Goal: Task Accomplishment & Management: Manage account settings

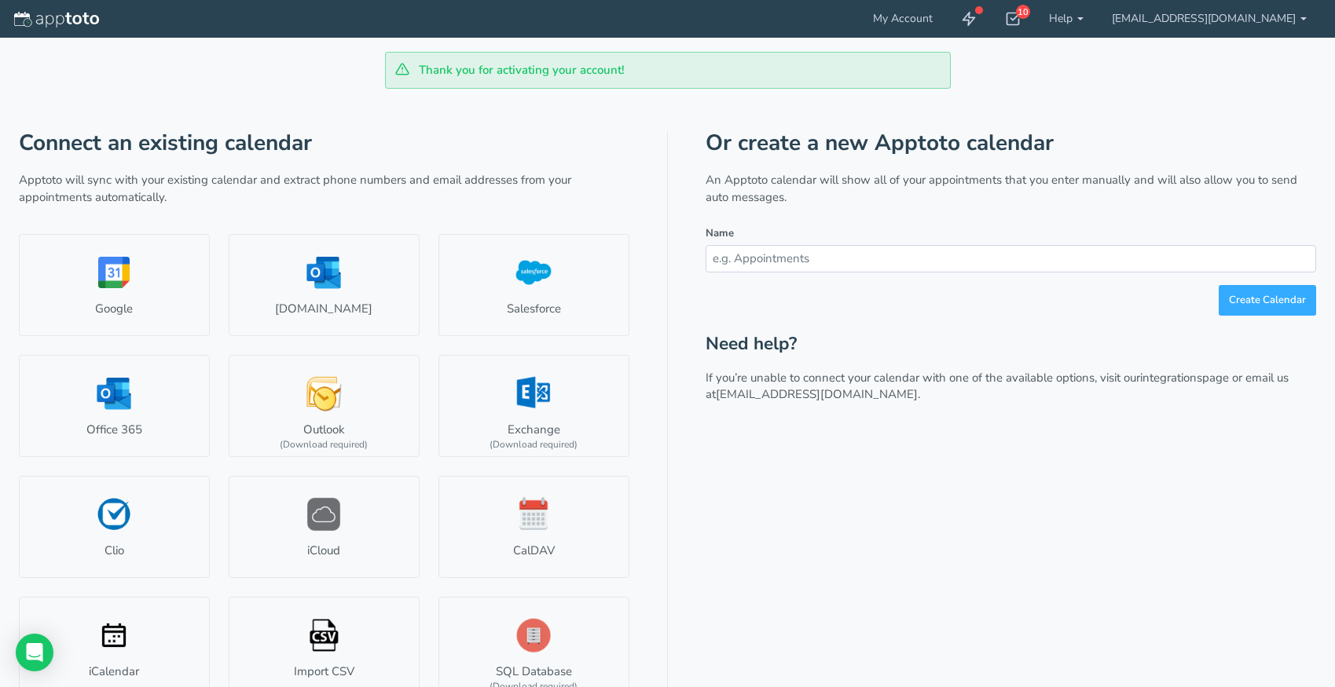
scroll to position [21, 0]
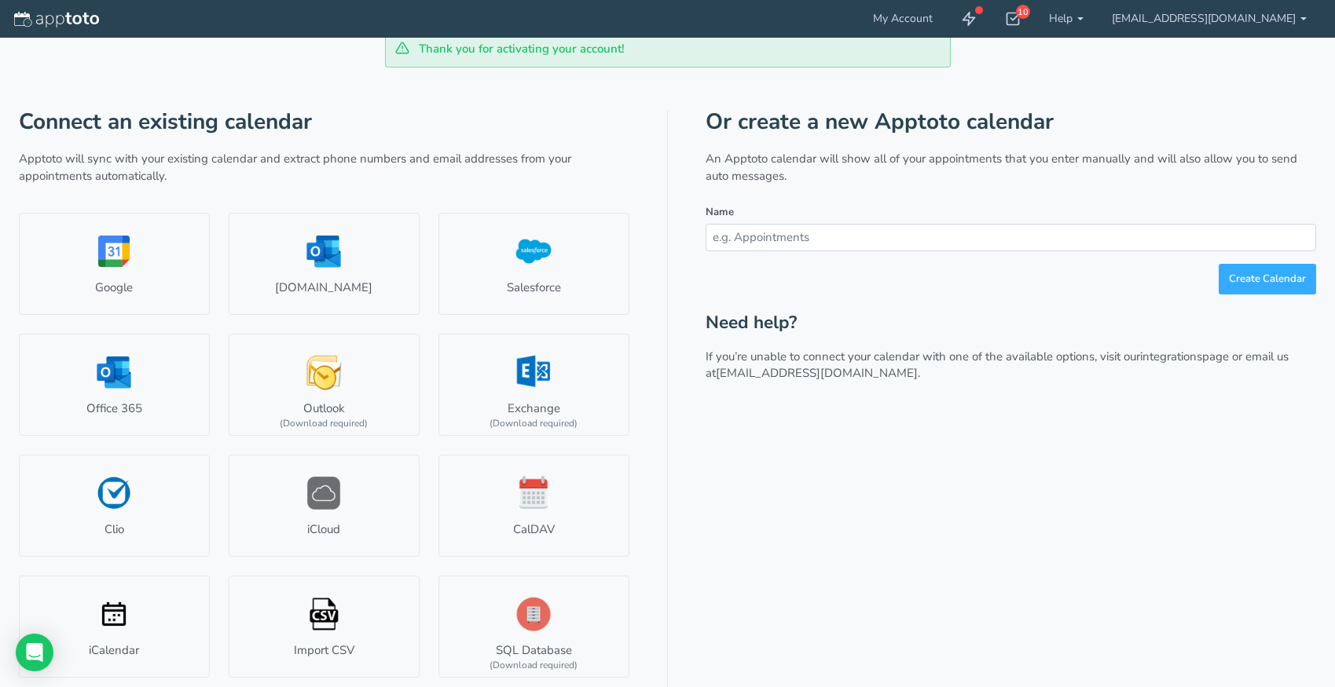
click at [794, 237] on input "text" at bounding box center [1010, 237] width 610 height 27
type input "T"
type input "[PERSON_NAME]"
click at [1269, 280] on button "Create Calendar" at bounding box center [1266, 279] width 97 height 31
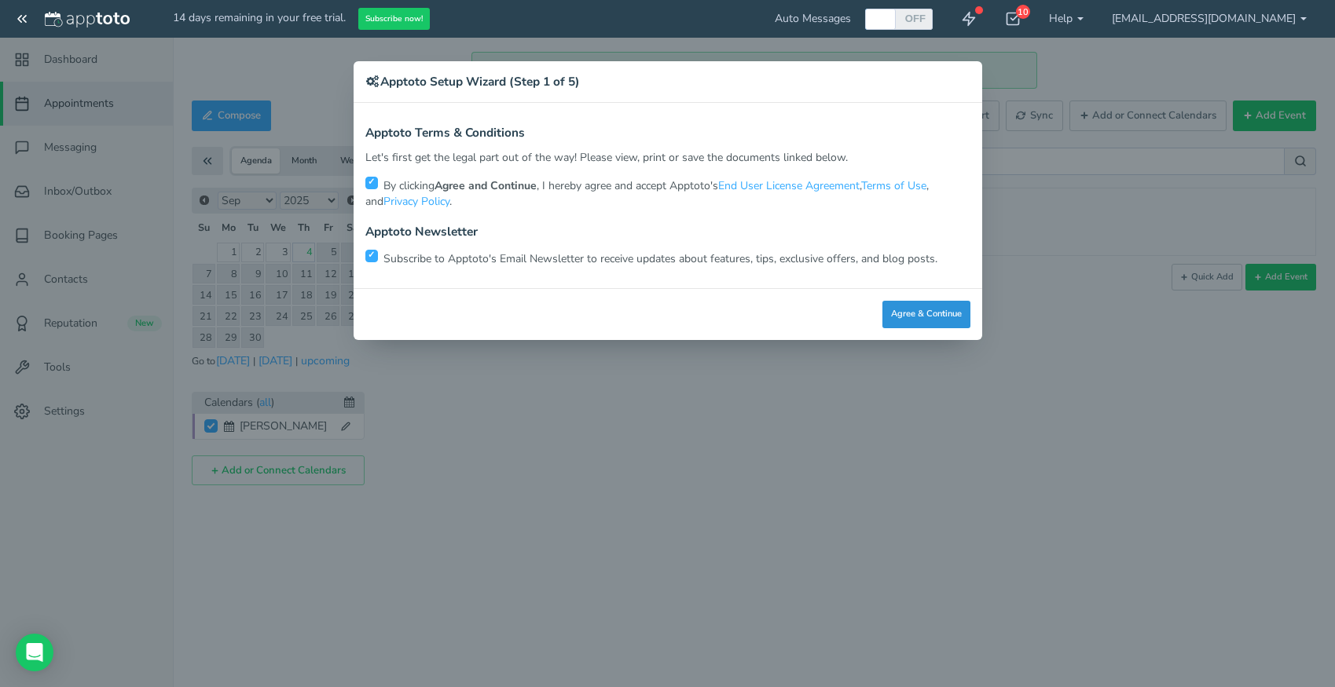
click at [921, 311] on button "Agree & Continue" at bounding box center [926, 314] width 88 height 27
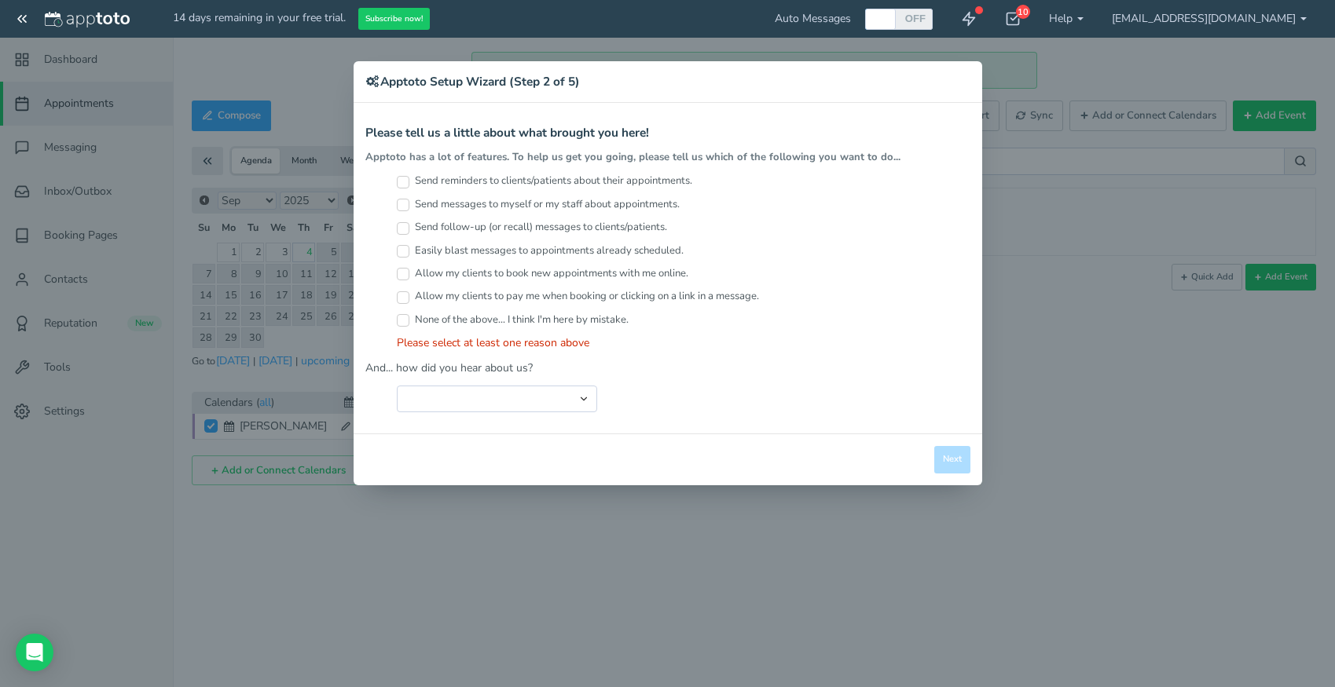
click at [403, 183] on input "Send reminders to clients/patients about their appointments." at bounding box center [403, 182] width 13 height 13
checkbox input "true"
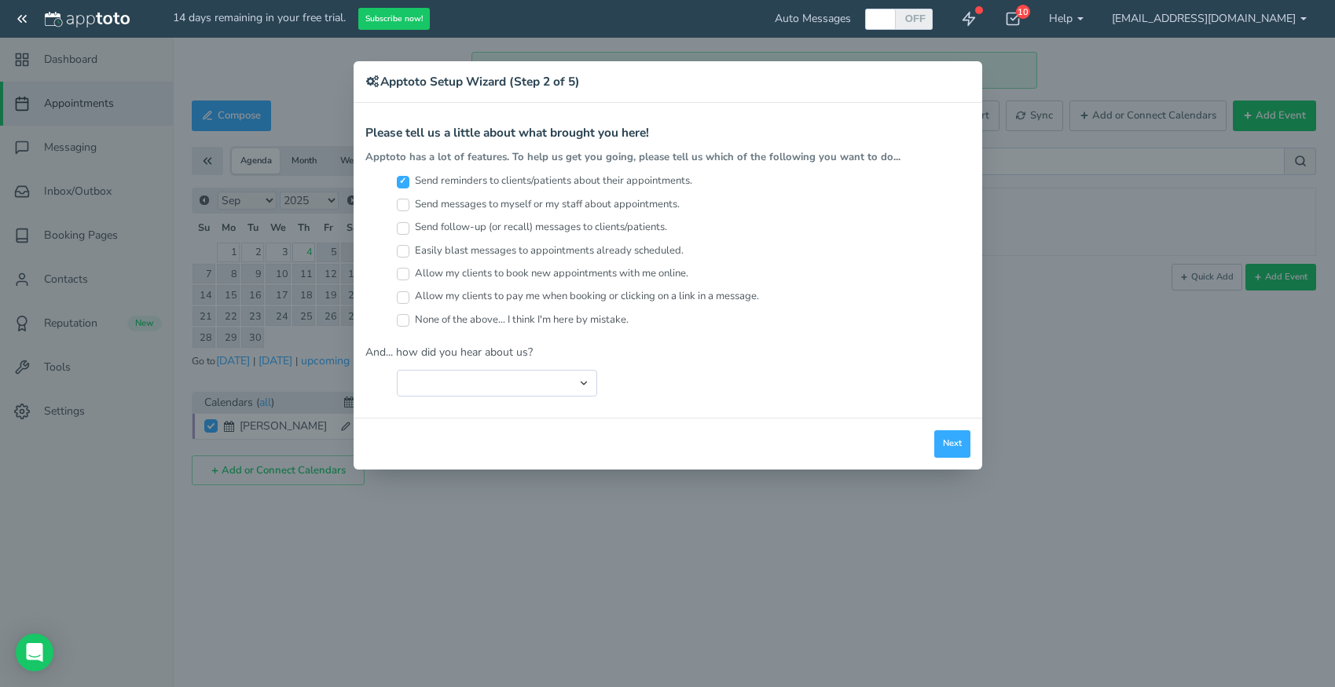
click at [405, 230] on input "Send follow-up (or recall) messages to clients/patients." at bounding box center [403, 228] width 13 height 13
checkbox input "true"
click at [405, 252] on input "Easily blast messages to appointments already scheduled." at bounding box center [403, 251] width 13 height 13
checkbox input "true"
click at [400, 296] on input "Allow my clients to pay me when booking or clicking on a link in a message." at bounding box center [403, 297] width 13 height 13
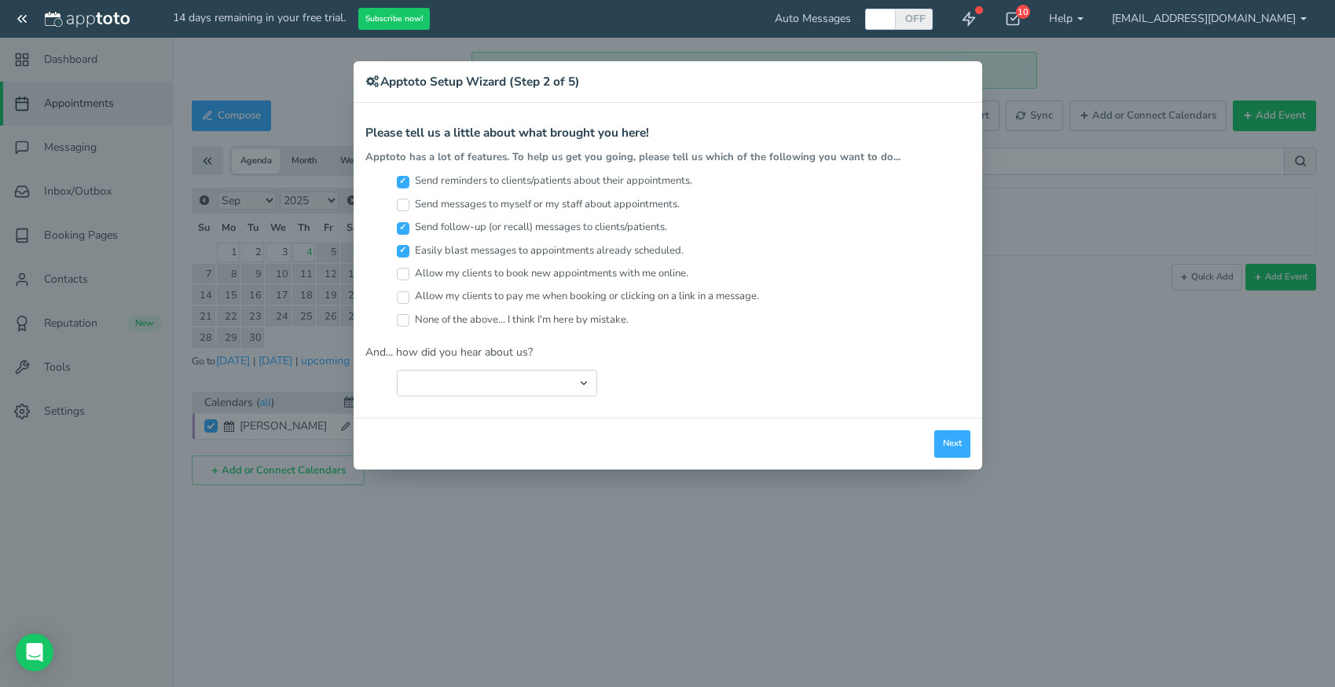
checkbox input "true"
select select "string:Search Engine (Google, Yahoo, Bing, etc.)"
click option "Search Engine (Google, Yahoo, Bing, etc.)" at bounding box center [0, 0] width 0 height 0
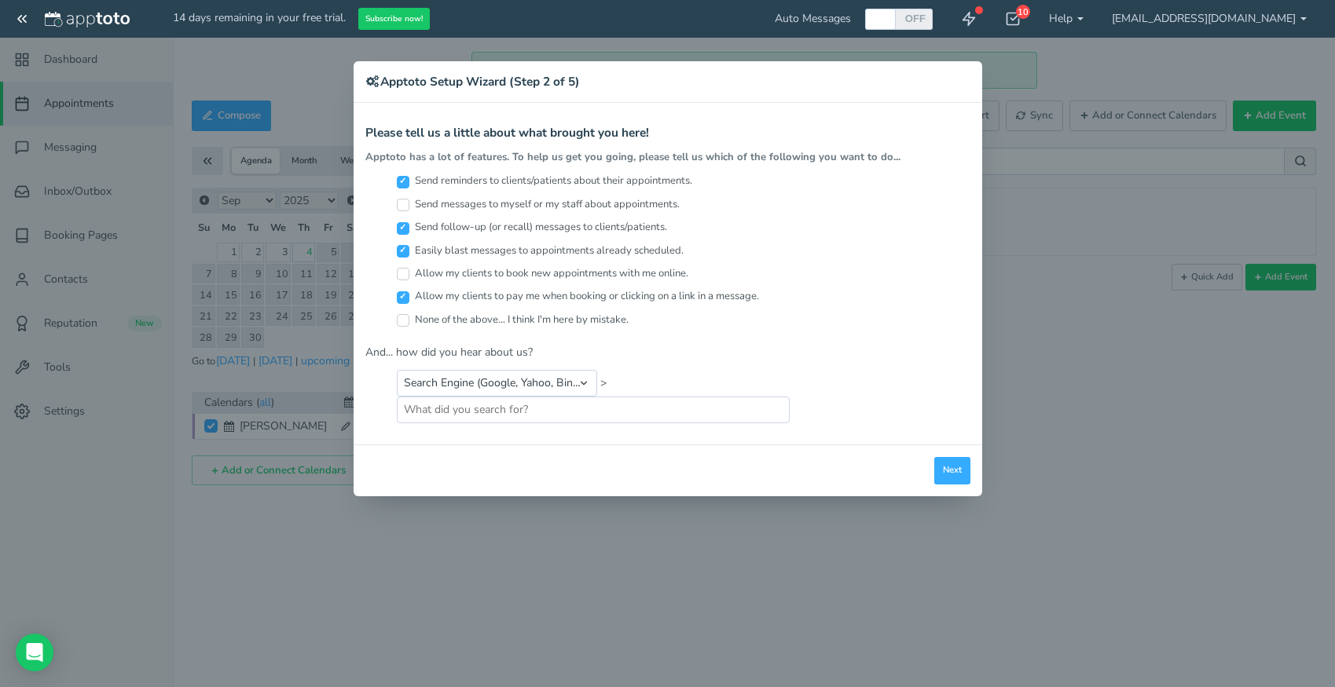
click at [403, 273] on input "Allow my clients to book new appointments with me online." at bounding box center [403, 274] width 13 height 13
checkbox input "true"
click at [946, 459] on button "Next" at bounding box center [952, 470] width 36 height 27
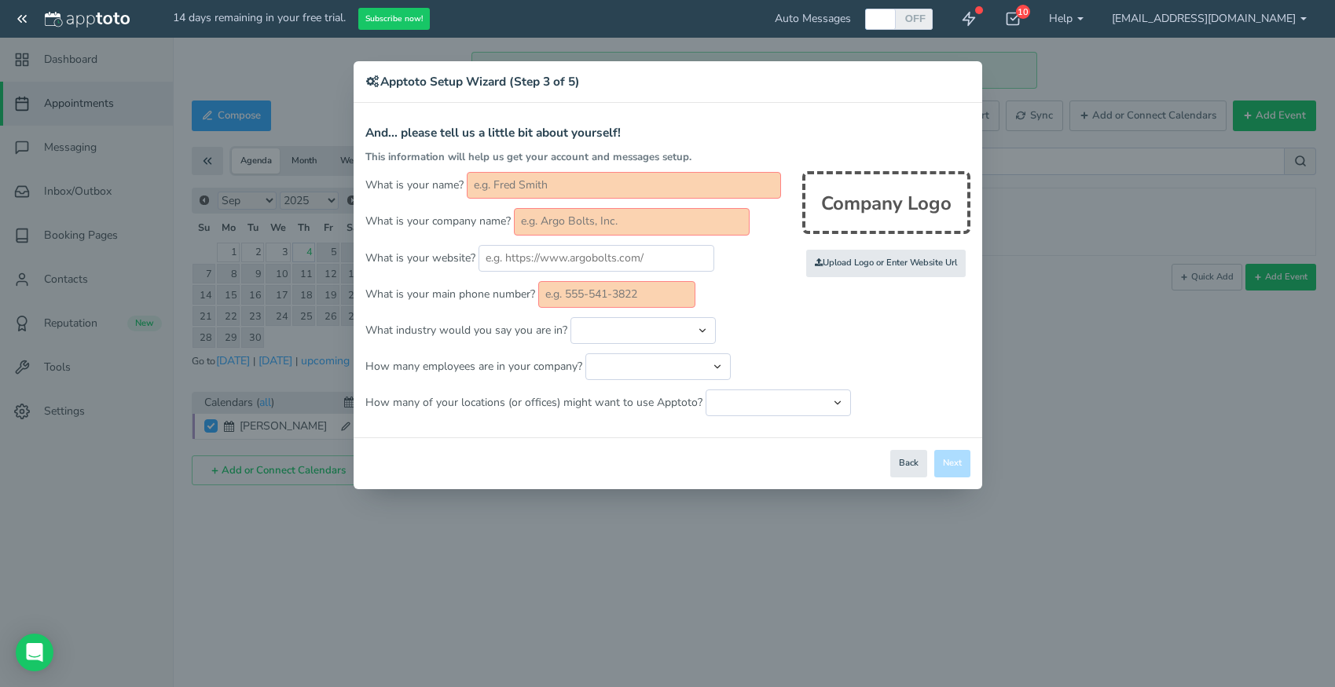
click at [555, 187] on input "text" at bounding box center [624, 185] width 314 height 27
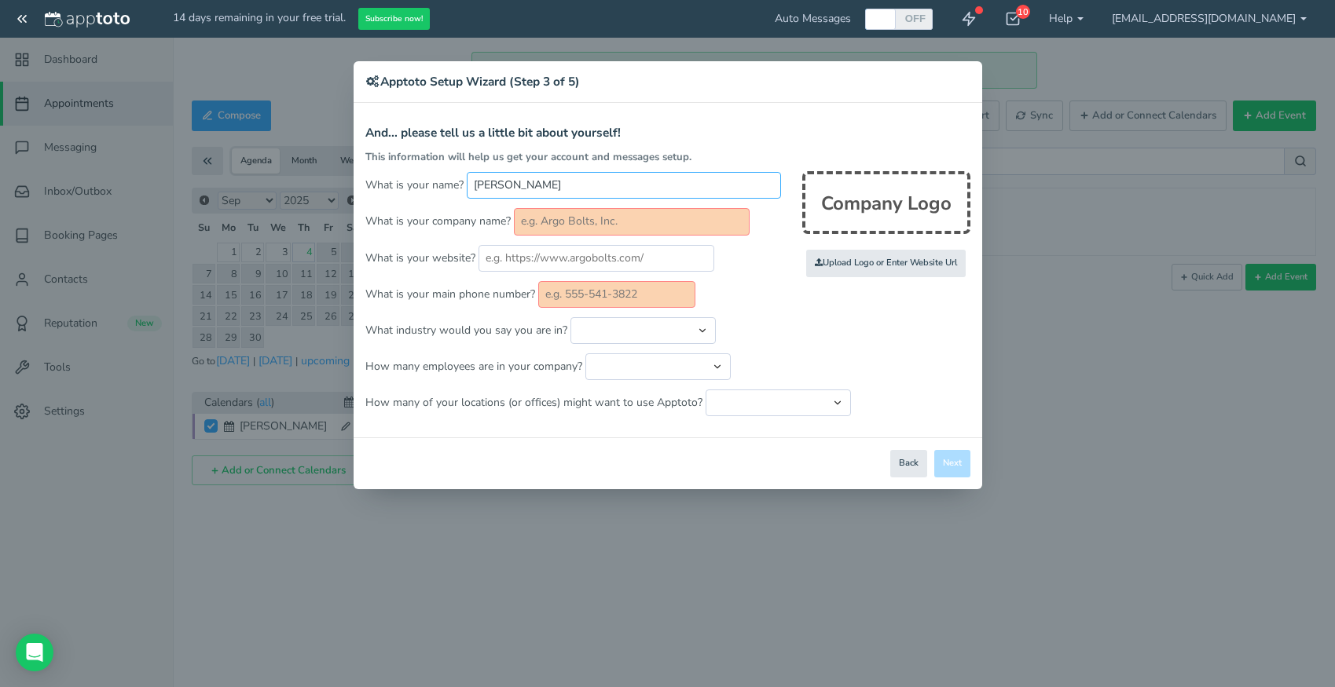
type input "[PERSON_NAME]"
click at [557, 224] on input "text" at bounding box center [632, 221] width 236 height 27
type input "Eyedaho Optometric"
click at [569, 295] on input "text" at bounding box center [616, 294] width 157 height 27
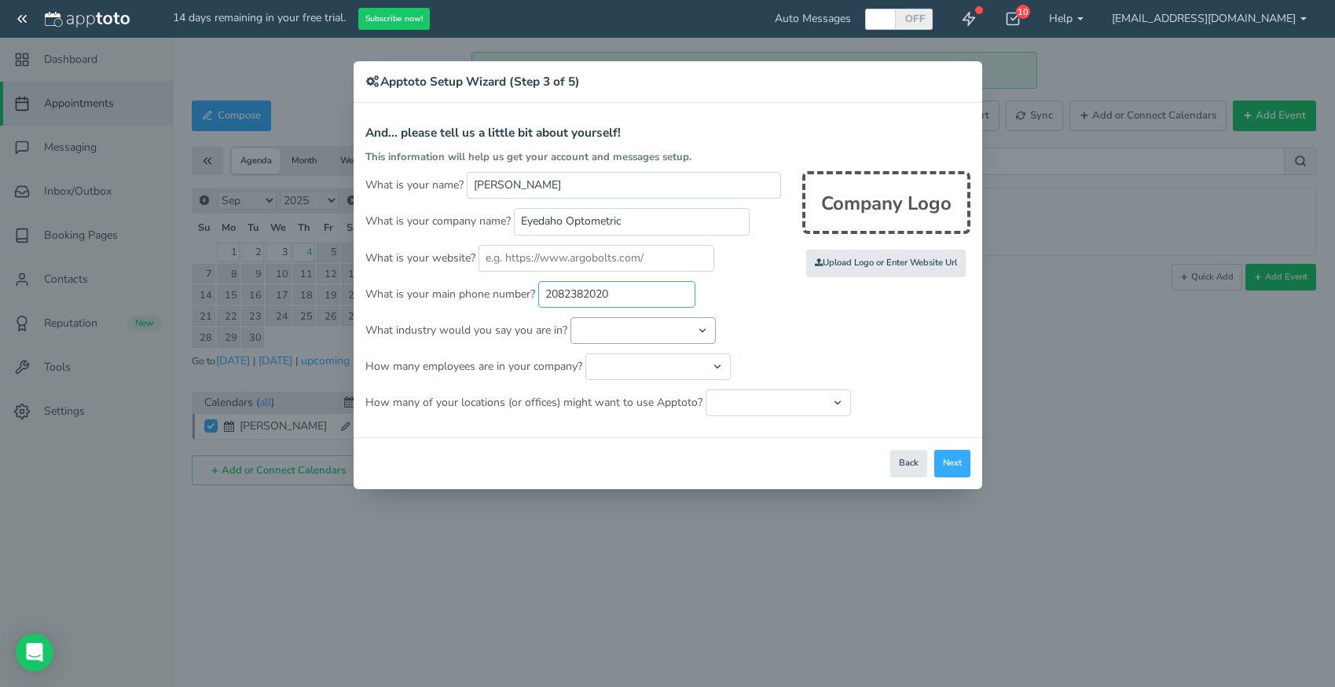
type input "2082382020"
click at [570, 317] on select "Automotive Cleaning Services Consulting Education - Classroom Education - Admis…" at bounding box center [642, 330] width 145 height 27
select select "string:Healthcare - Other"
click option "Healthcare - Other" at bounding box center [0, 0] width 0 height 0
select select "string:1..5"
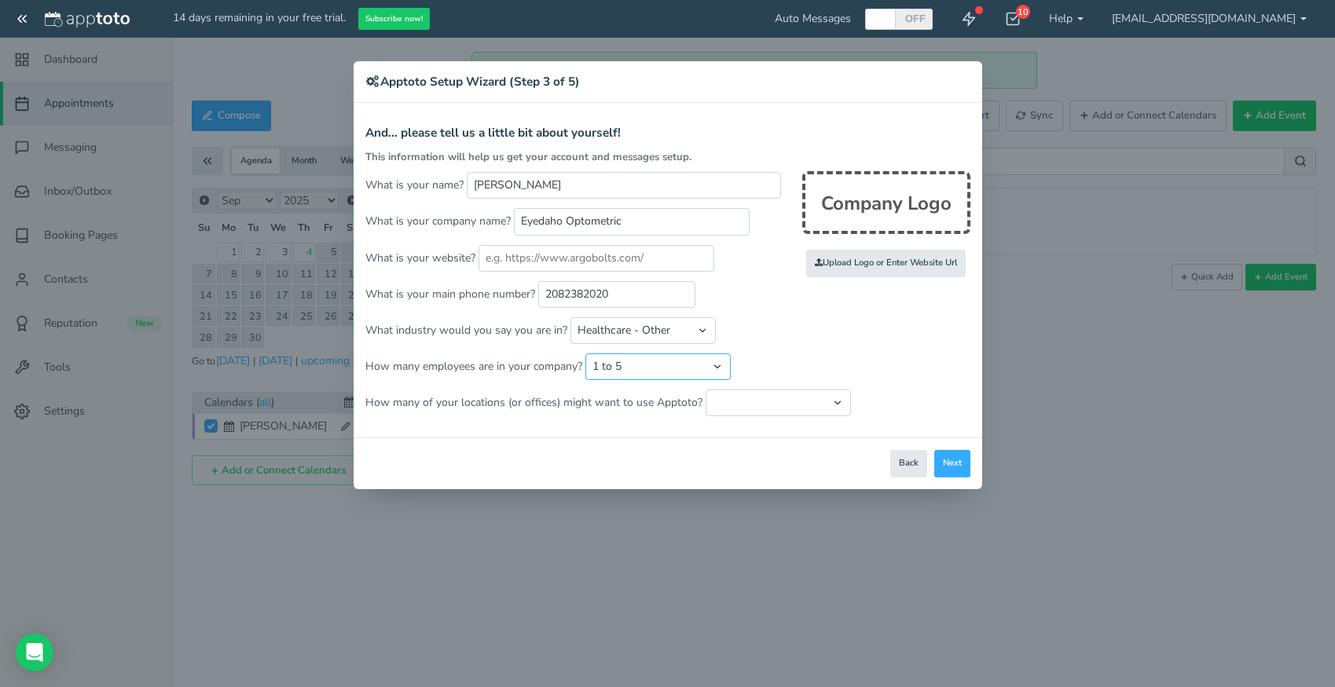
click option "1 to 5" at bounding box center [0, 0] width 0 height 0
select select "string:1"
click option "Just one location" at bounding box center [0, 0] width 0 height 0
click at [944, 468] on button "Next" at bounding box center [952, 463] width 36 height 27
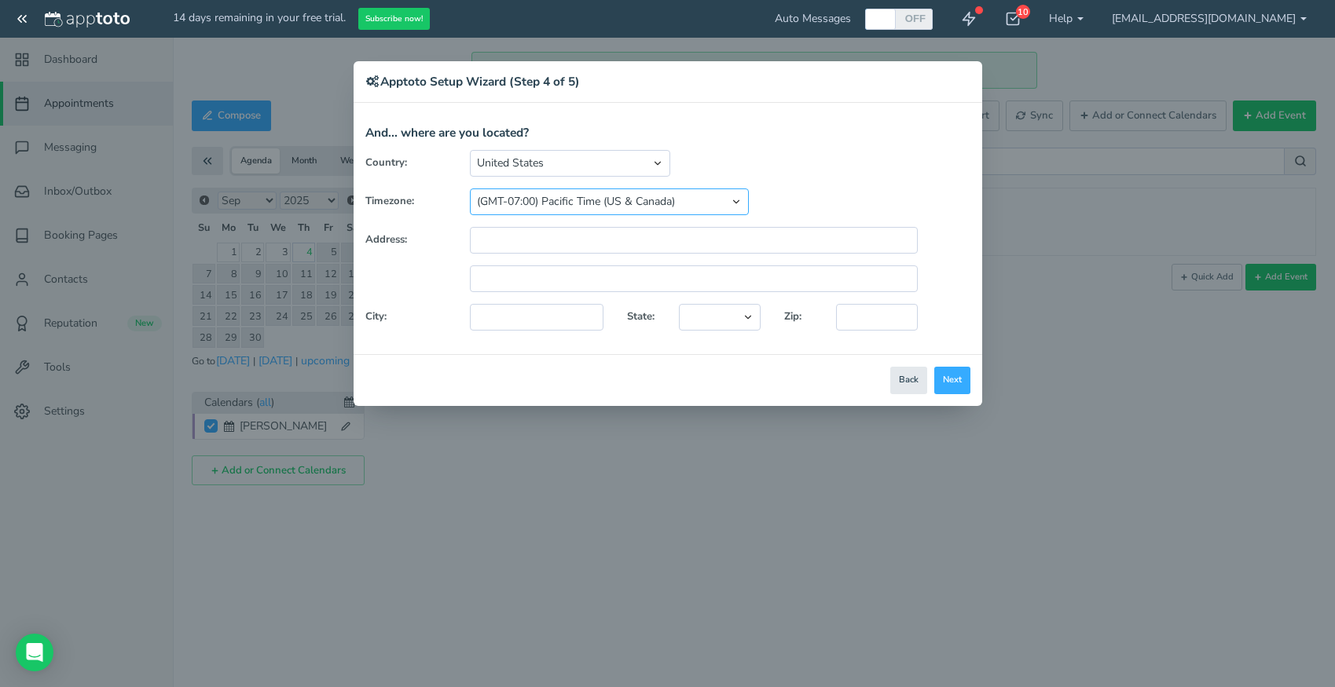
click at [470, 189] on select "(GMT-10:00) [US_STATE] (GMT-08:00) [US_STATE] (GMT-07:00) Pacific Time ([GEOGRA…" at bounding box center [609, 202] width 279 height 27
select select "string:[GEOGRAPHIC_DATA]/[GEOGRAPHIC_DATA]"
click option "(GMT-06:00) Mountain Time ([GEOGRAPHIC_DATA] & [GEOGRAPHIC_DATA])" at bounding box center [0, 0] width 0 height 0
click at [552, 240] on input "text" at bounding box center [694, 240] width 448 height 27
type input "[STREET_ADDRESS]"
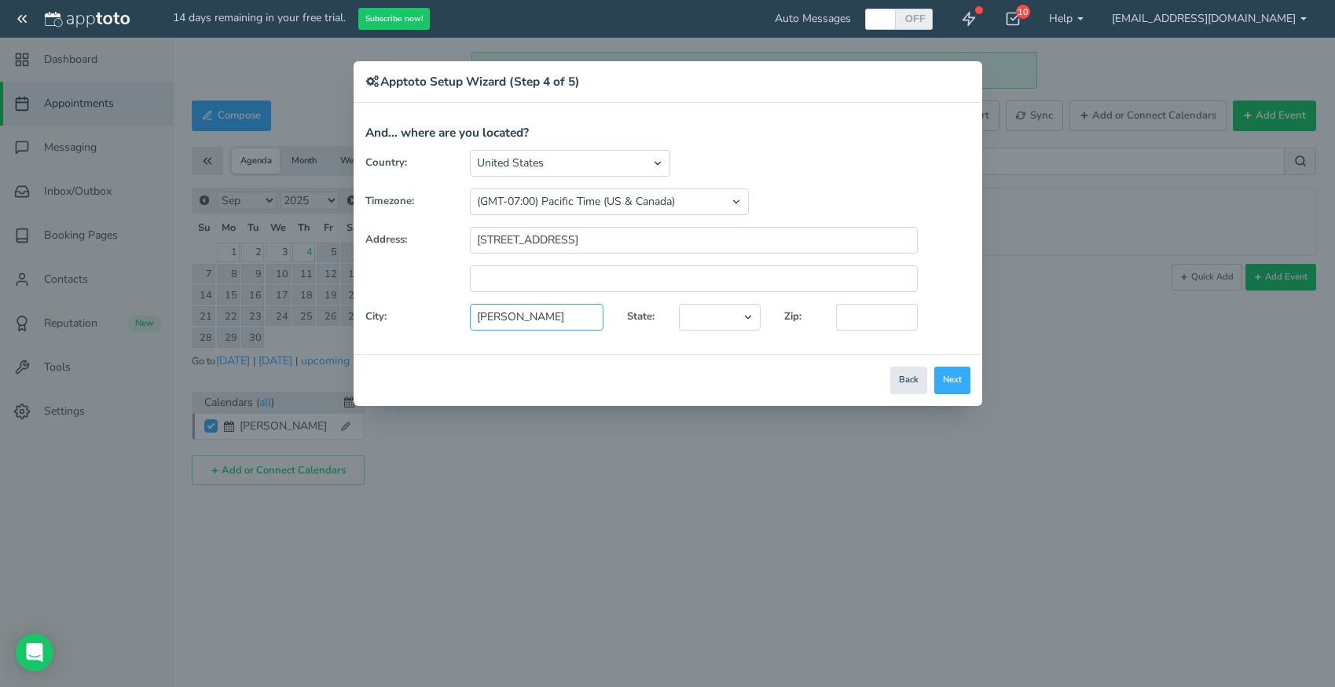
type input "[PERSON_NAME]"
select select "string:ID"
click at [875, 328] on input "text" at bounding box center [876, 317] width 81 height 27
type input "83202"
click at [955, 383] on button "Next" at bounding box center [952, 380] width 36 height 27
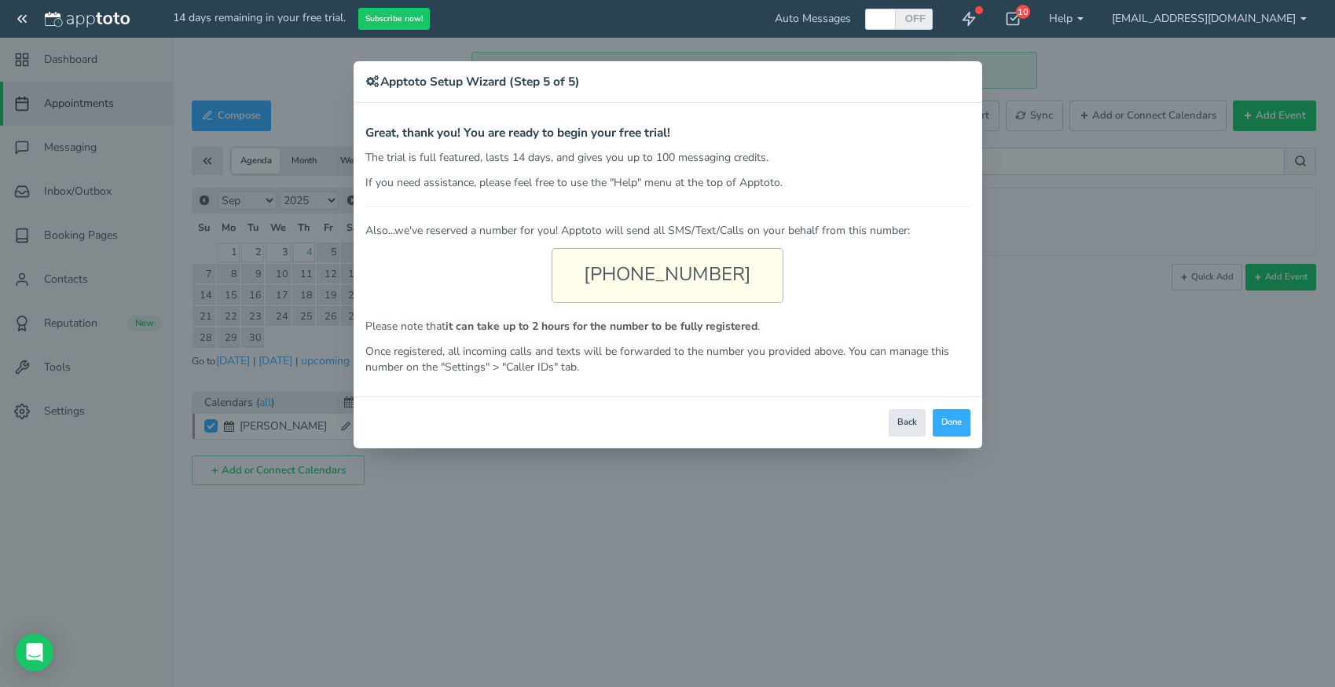
click at [732, 276] on div "[PHONE_NUMBER]" at bounding box center [667, 275] width 232 height 55
click at [946, 419] on button "Done" at bounding box center [951, 422] width 38 height 27
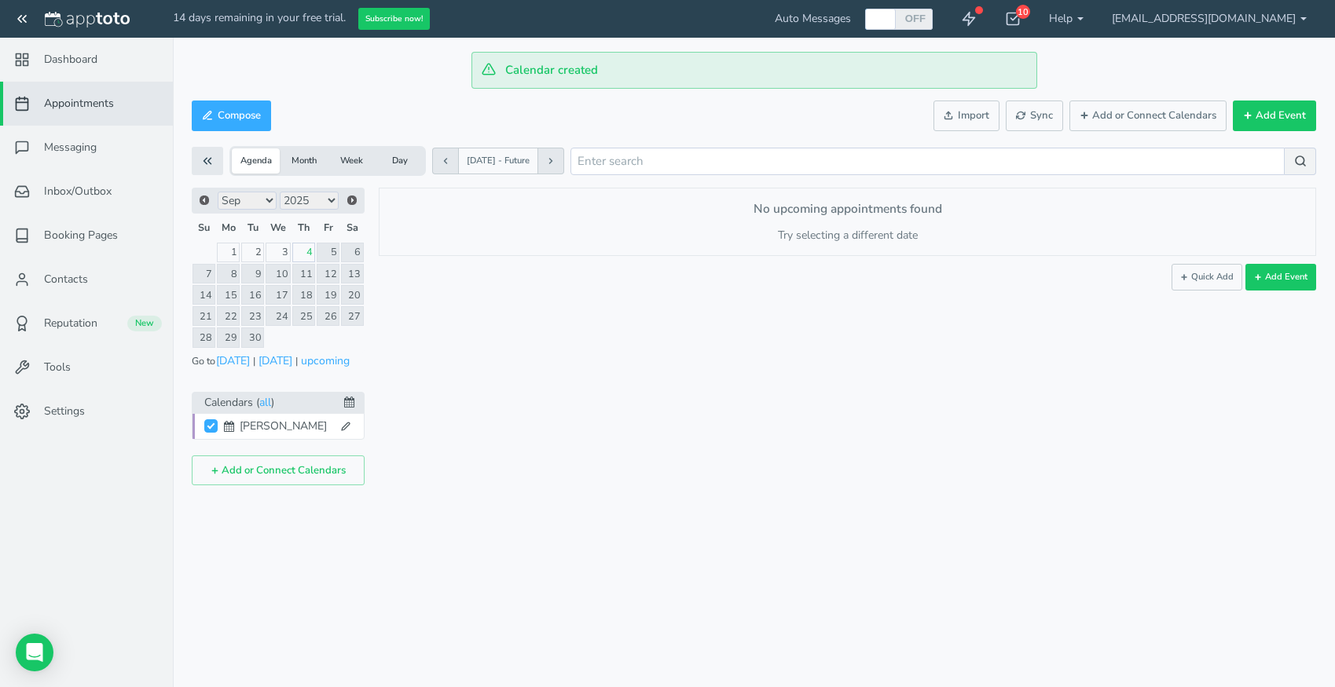
click at [311, 255] on link "4" at bounding box center [303, 253] width 23 height 20
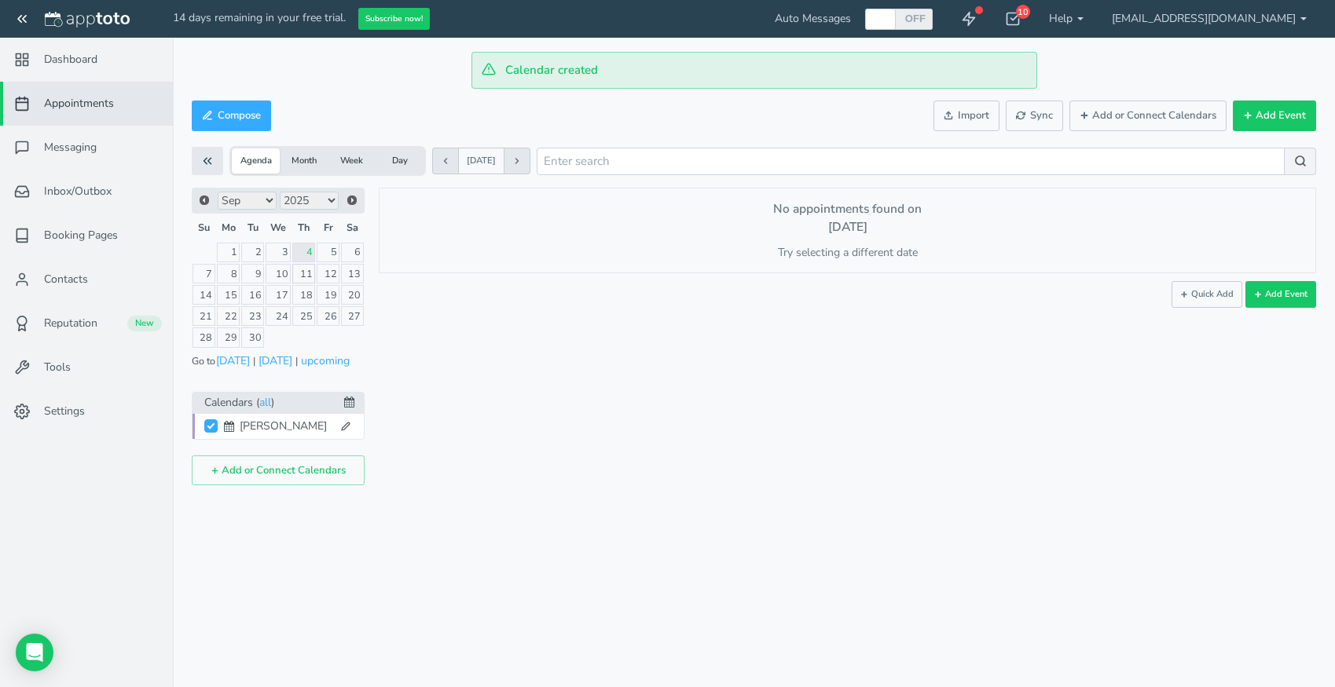
click at [310, 276] on link "11" at bounding box center [303, 274] width 23 height 20
click at [1274, 296] on button "Add Event" at bounding box center [1280, 294] width 71 height 27
type input "[DATE]"
type input "10:00am"
type input "[DATE]"
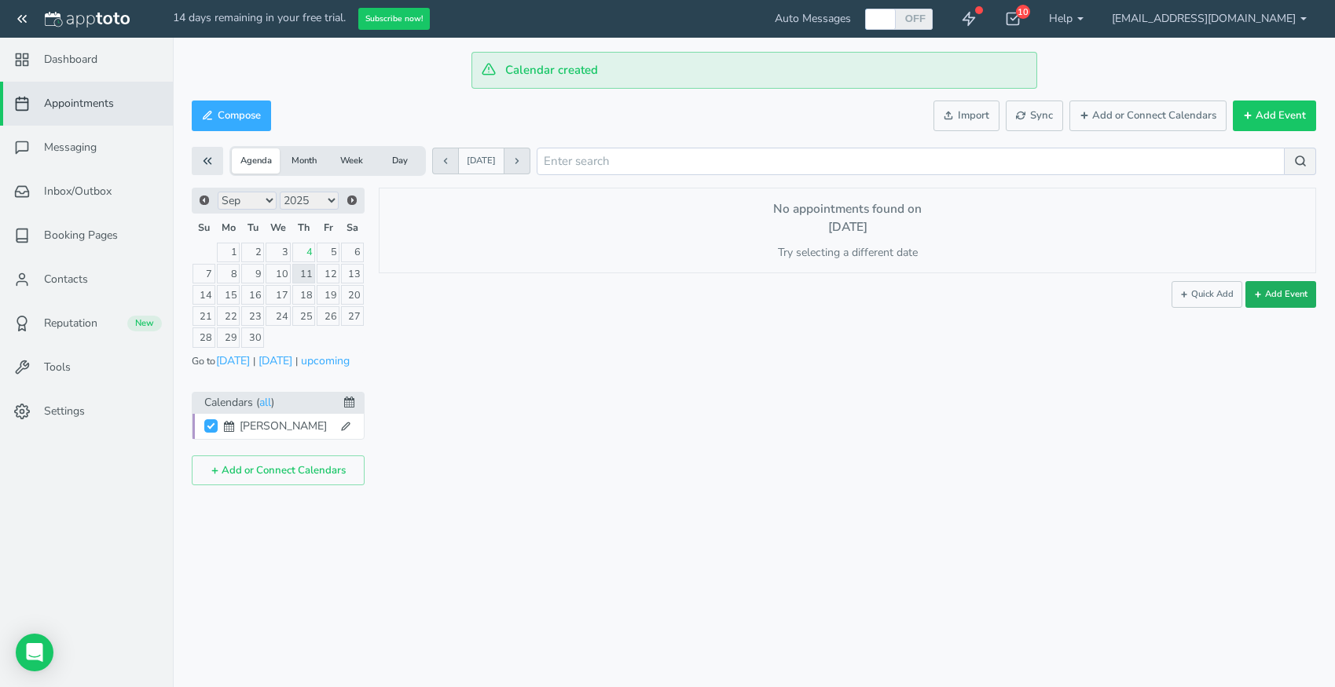
type input "11:00am"
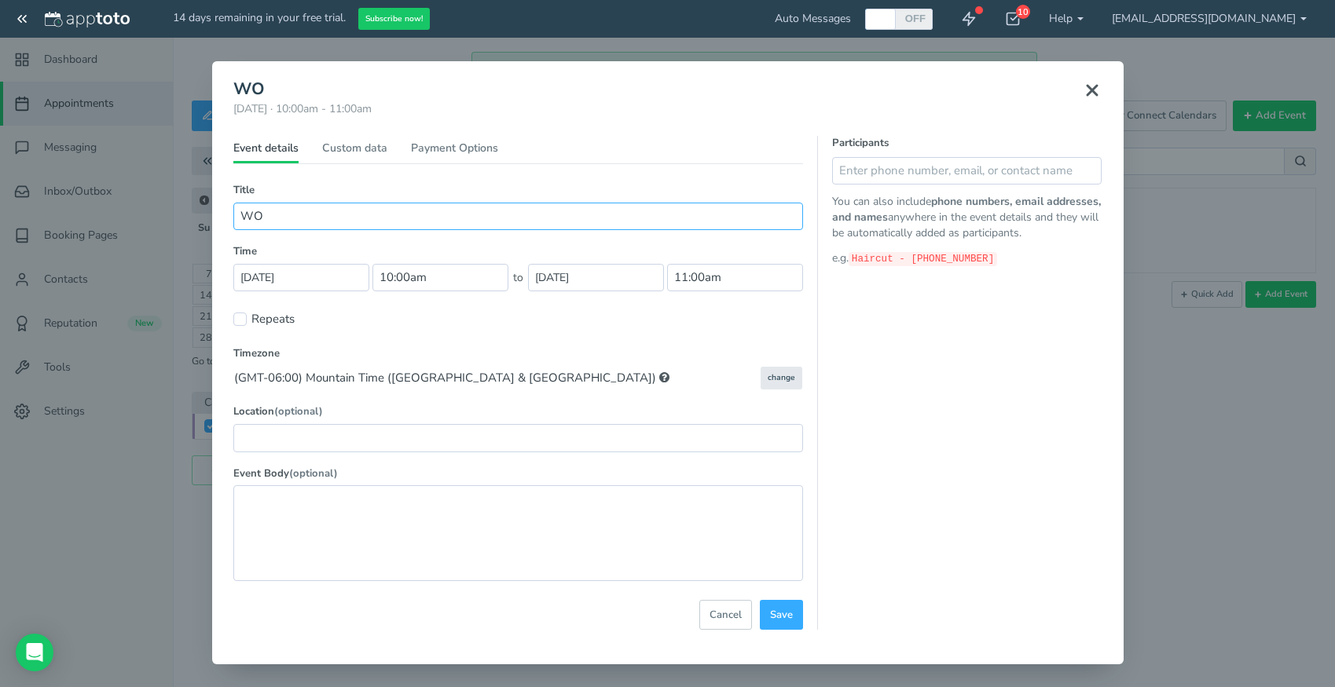
type input "W"
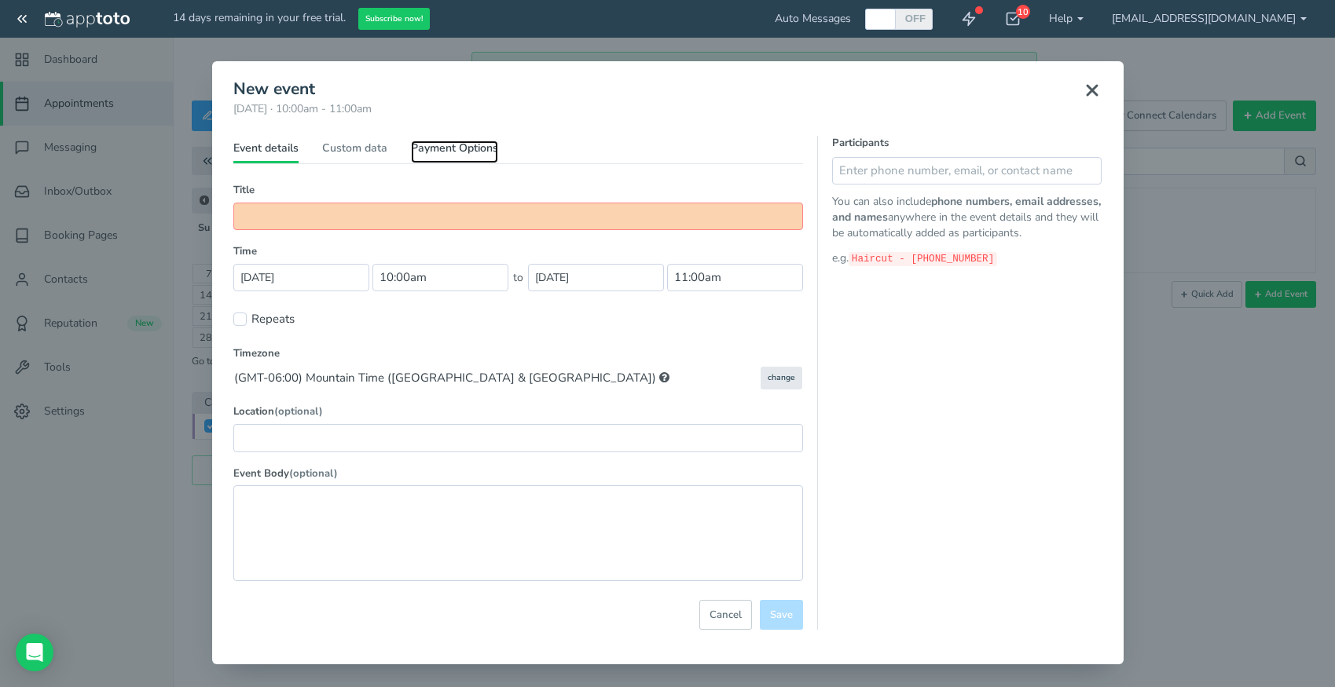
click at [446, 148] on link "Payment Options" at bounding box center [454, 152] width 87 height 23
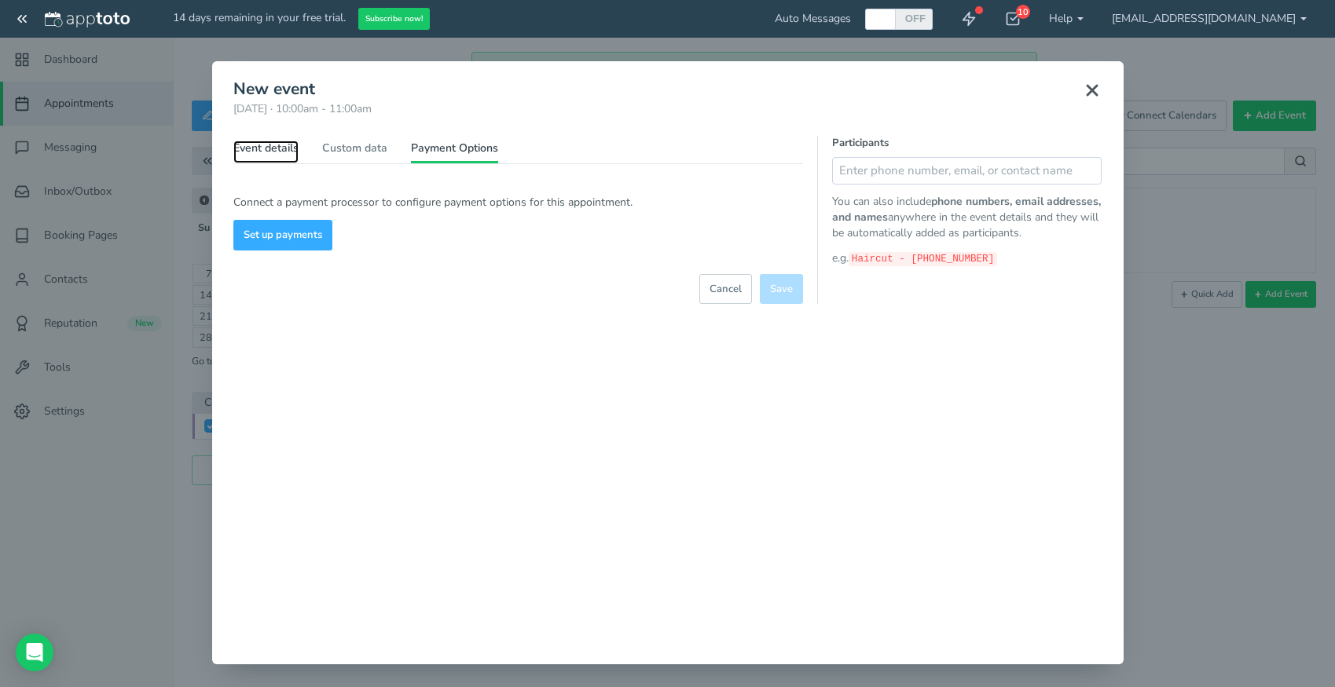
click at [275, 152] on link "Event details" at bounding box center [265, 152] width 65 height 23
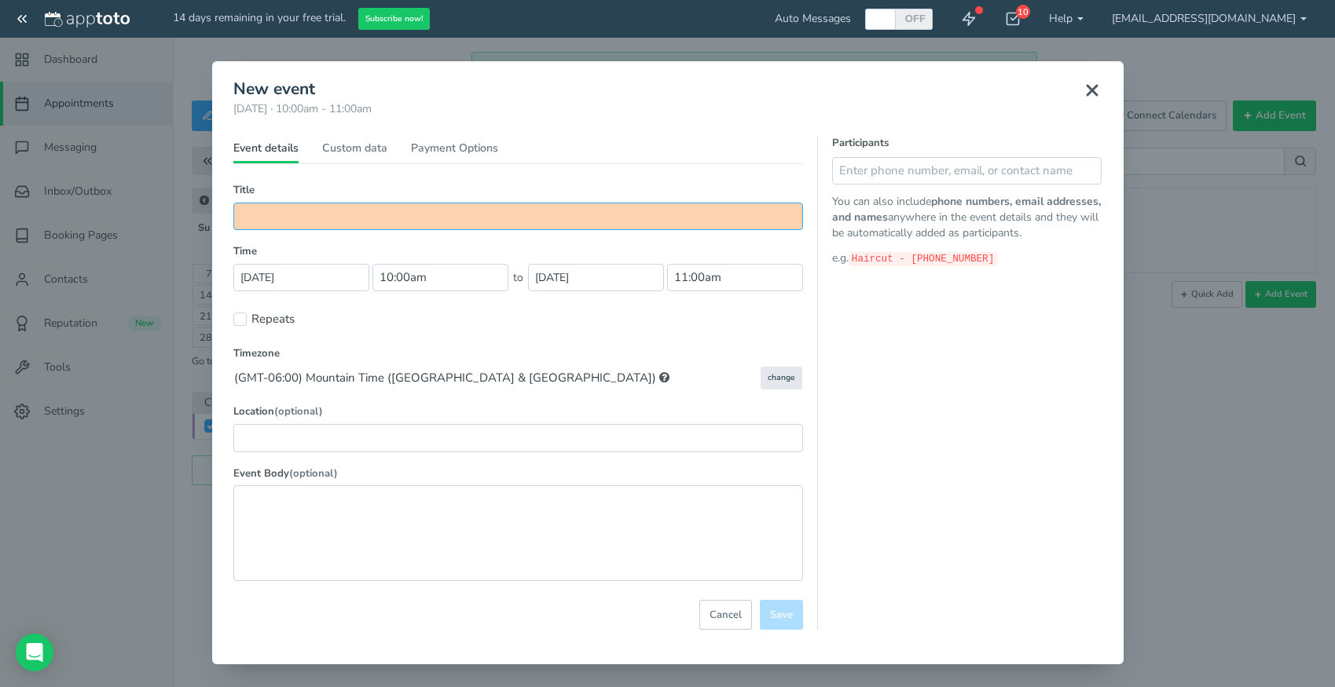
click at [282, 219] on input "text" at bounding box center [517, 216] width 569 height 27
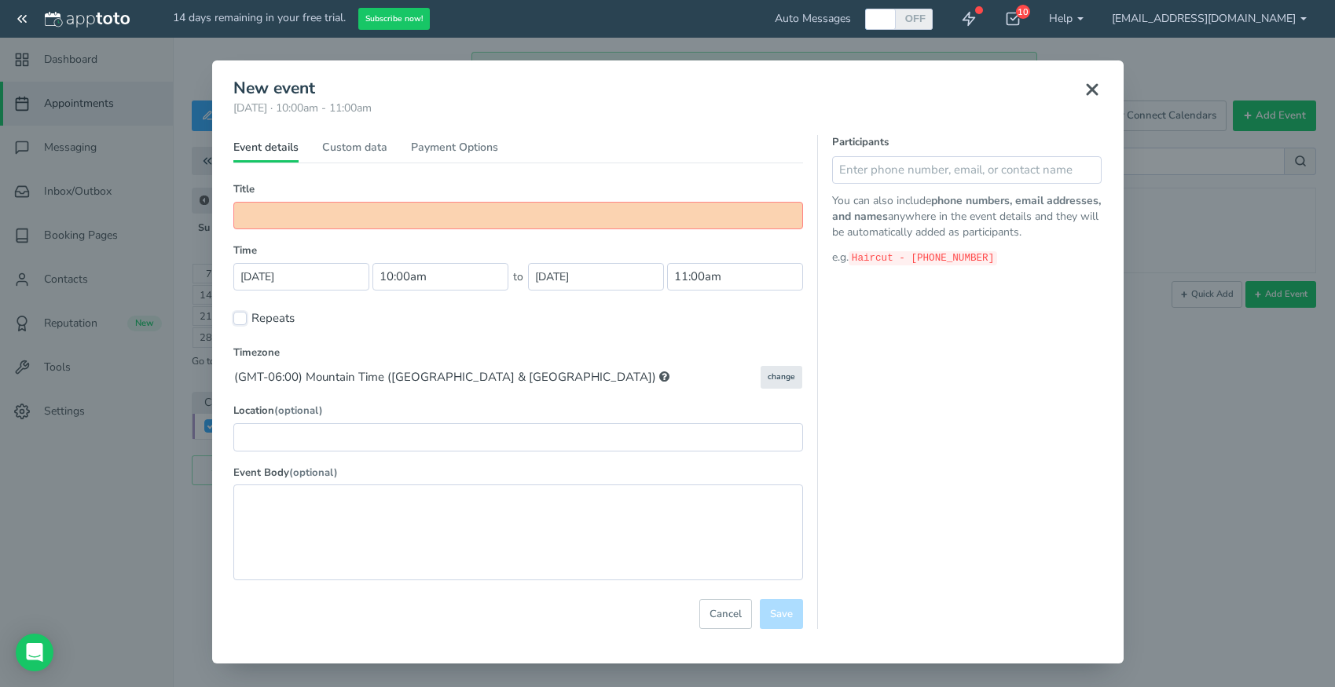
click at [242, 318] on input "Repeats" at bounding box center [239, 318] width 13 height 13
checkbox input "true"
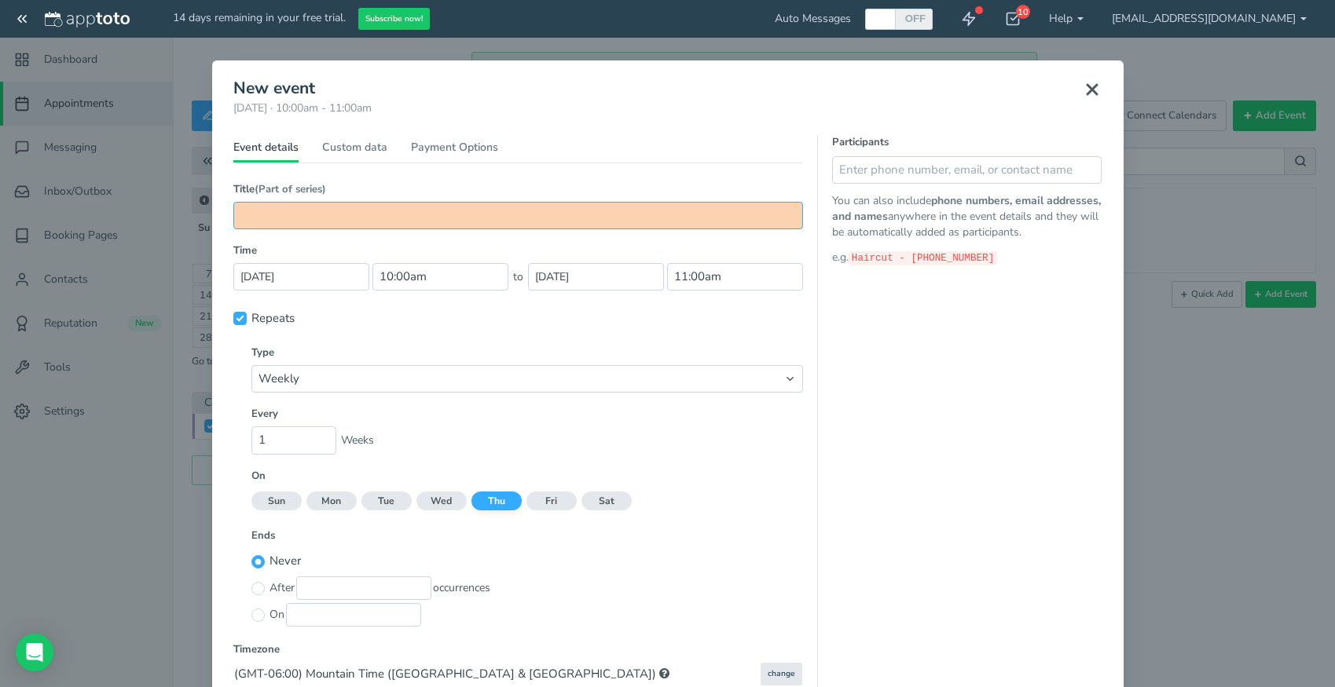
click at [295, 222] on input "text" at bounding box center [517, 215] width 569 height 27
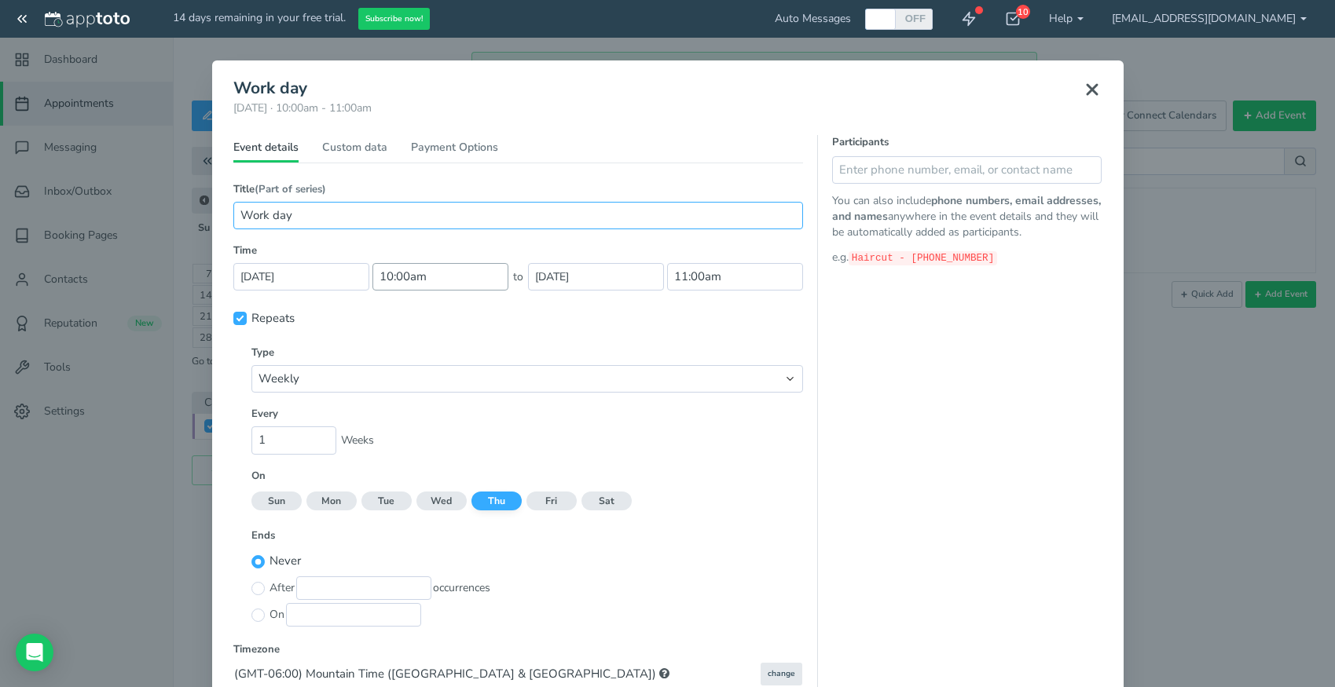
type input "Work day"
click at [449, 277] on input "10:00am" at bounding box center [440, 276] width 136 height 27
click at [403, 328] on li "08:30 am" at bounding box center [407, 326] width 69 height 13
type input "08:30 am"
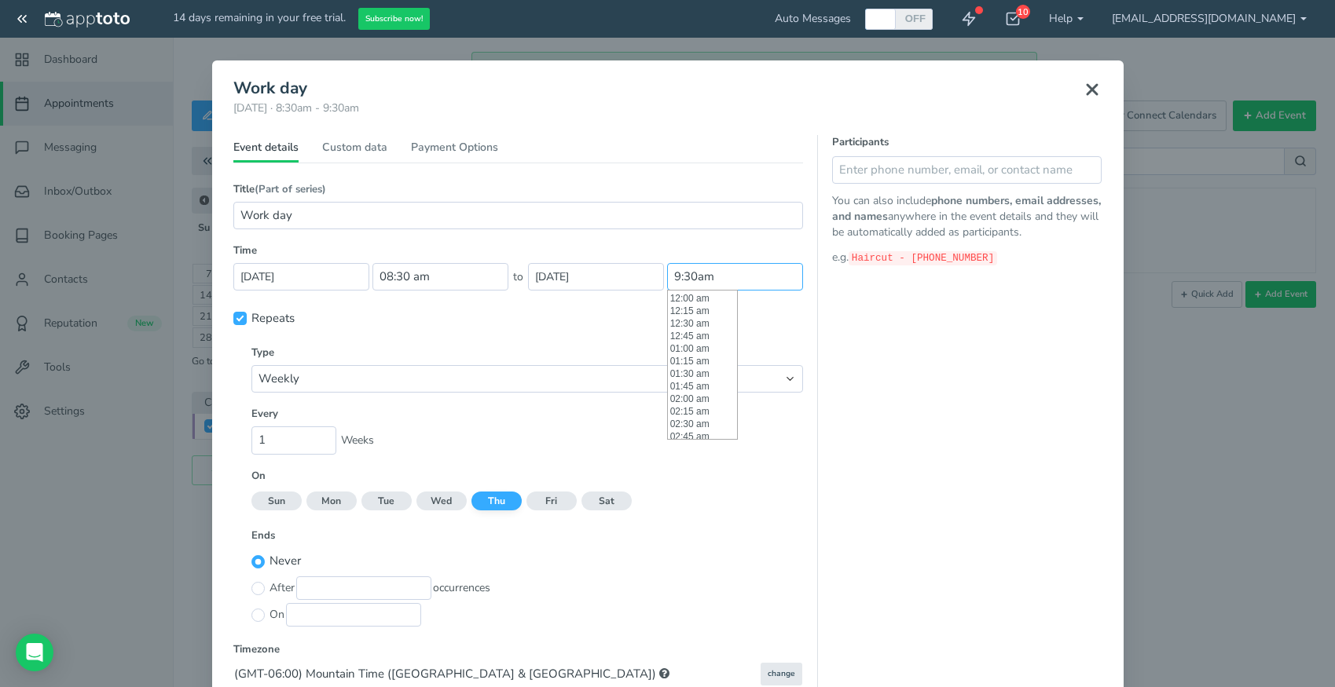
click at [717, 277] on input "9:30am" at bounding box center [735, 276] width 136 height 27
click at [690, 319] on li "05:00 pm" at bounding box center [702, 315] width 69 height 13
type input "05:00 pm"
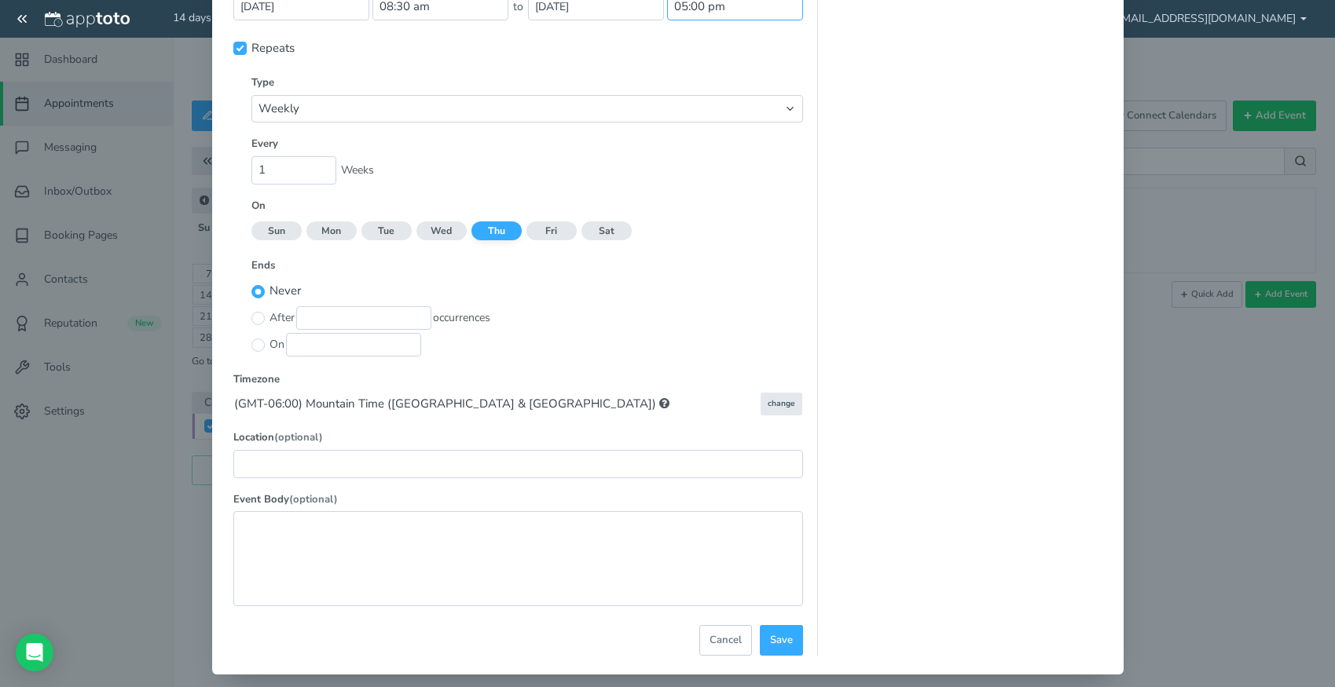
scroll to position [277, 0]
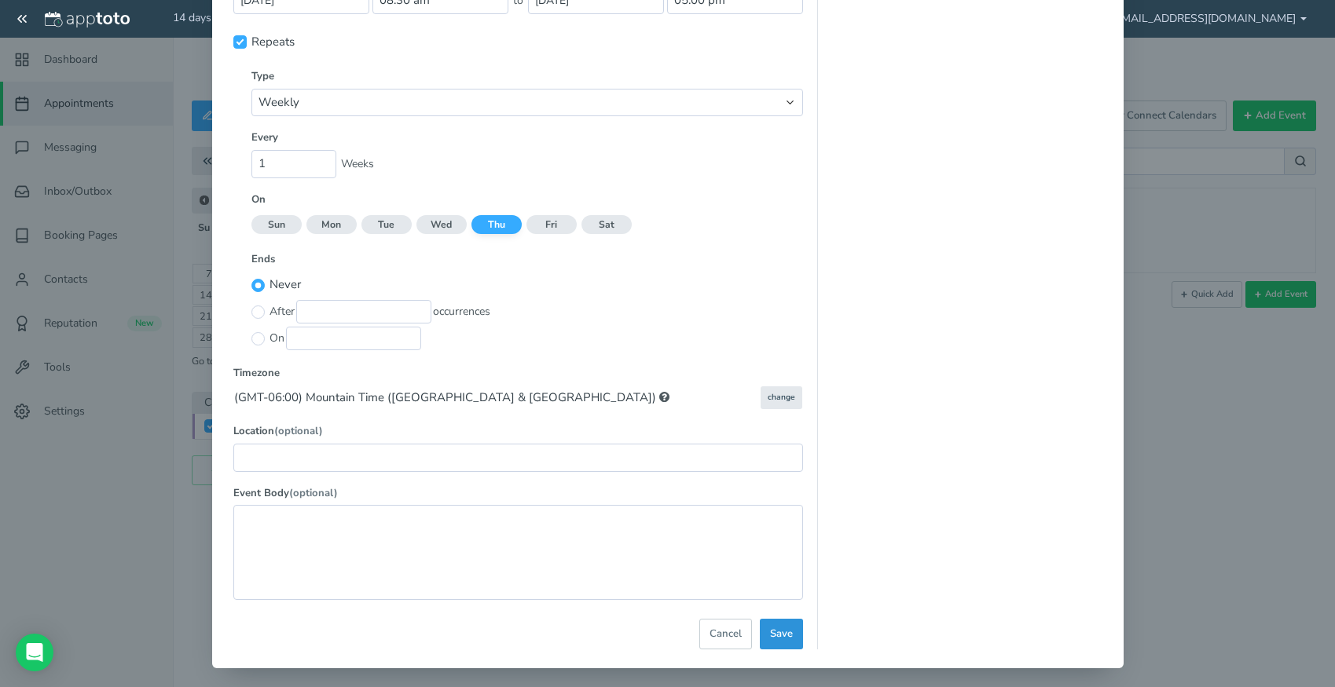
click at [796, 638] on button "Save" at bounding box center [781, 634] width 43 height 31
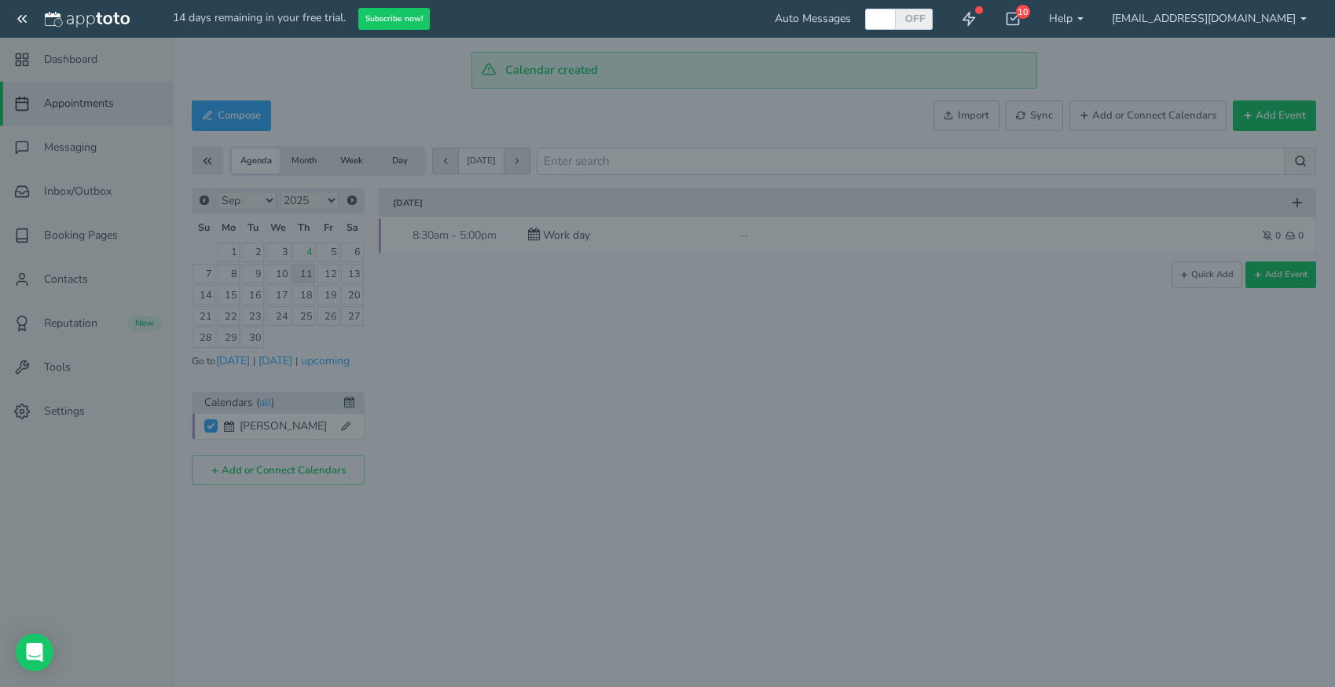
scroll to position [1, 0]
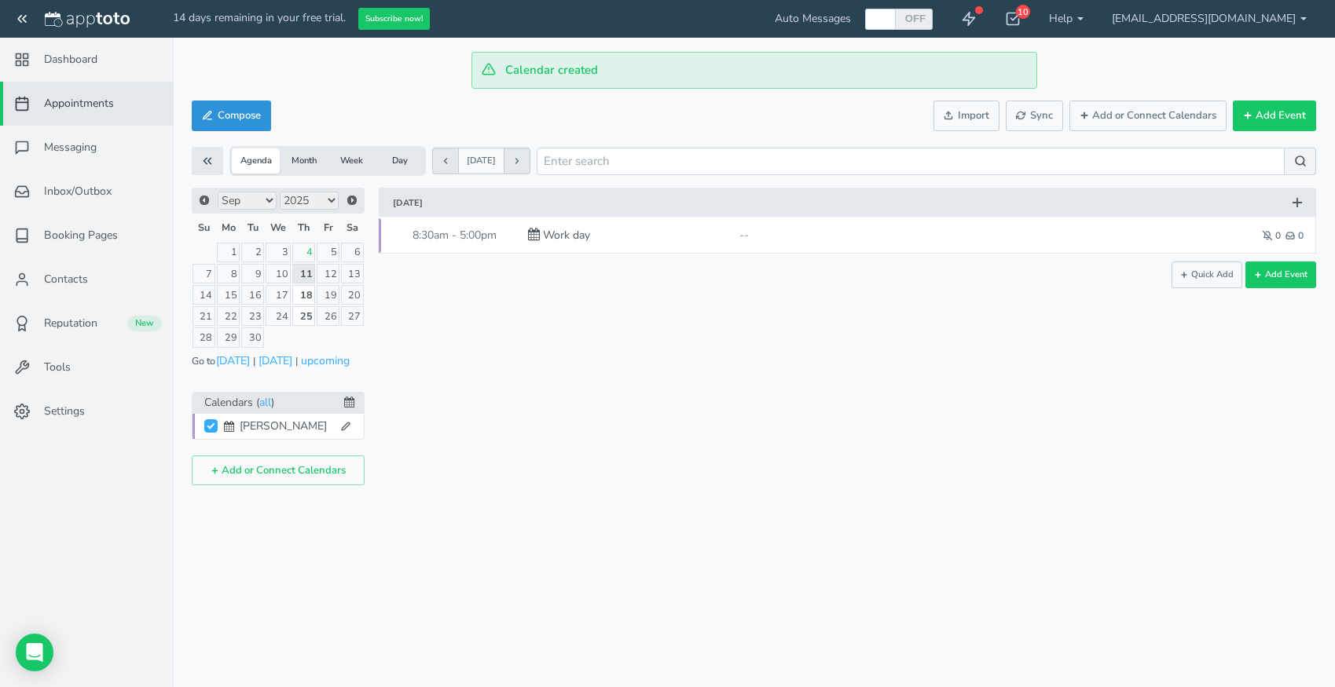
click at [253, 118] on button "Compose" at bounding box center [231, 116] width 79 height 31
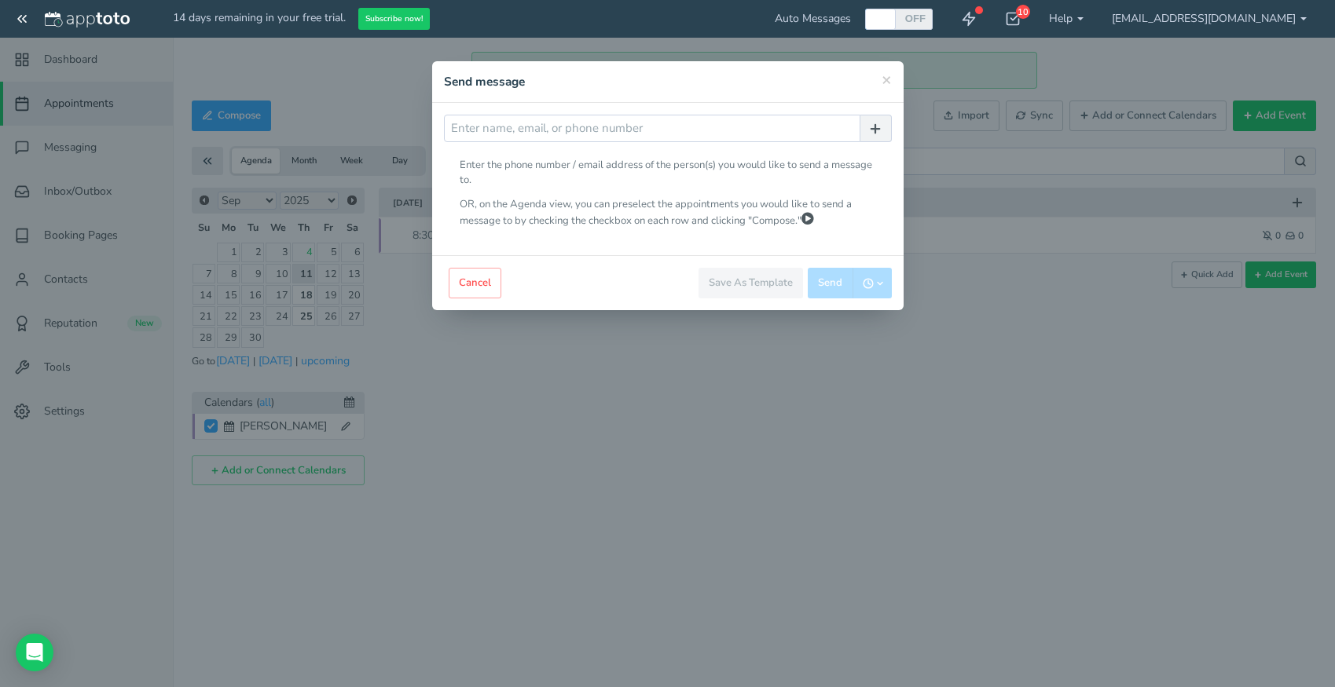
click at [881, 89] on h4 "Send message" at bounding box center [668, 81] width 448 height 17
click at [885, 75] on span "×" at bounding box center [886, 79] width 10 height 22
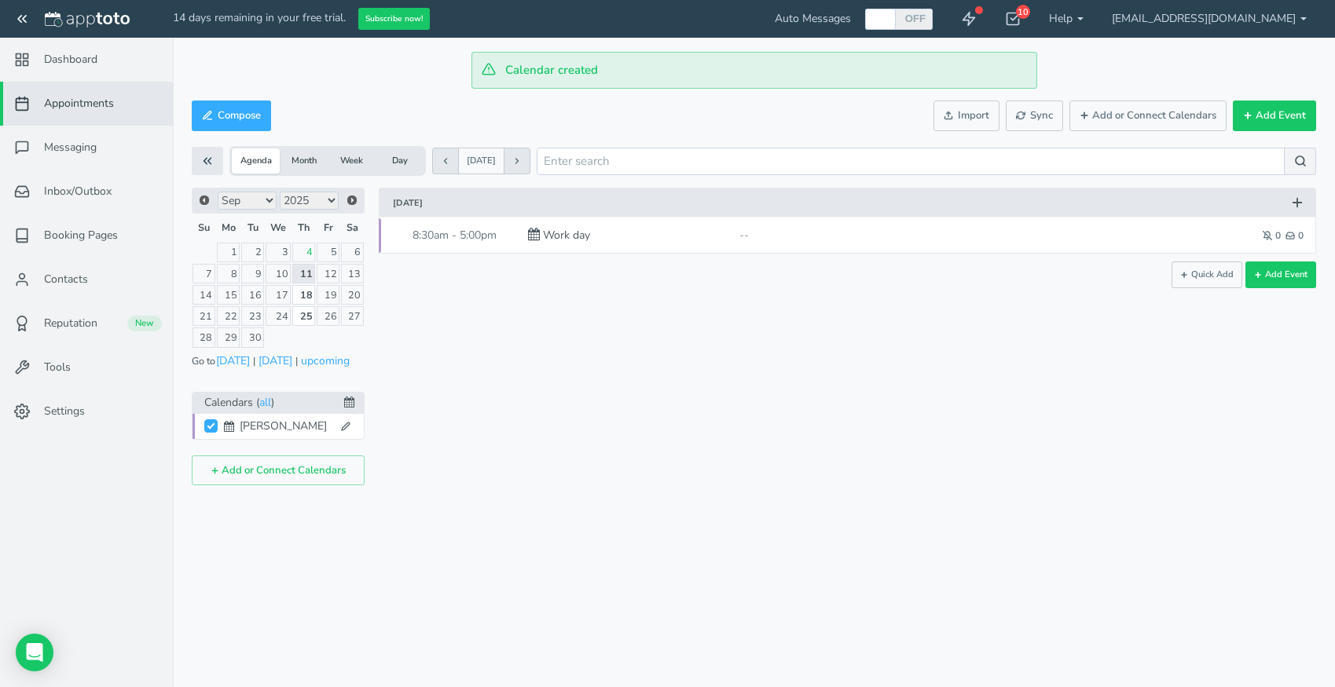
click at [1298, 200] on icon at bounding box center [1297, 203] width 14 height 14
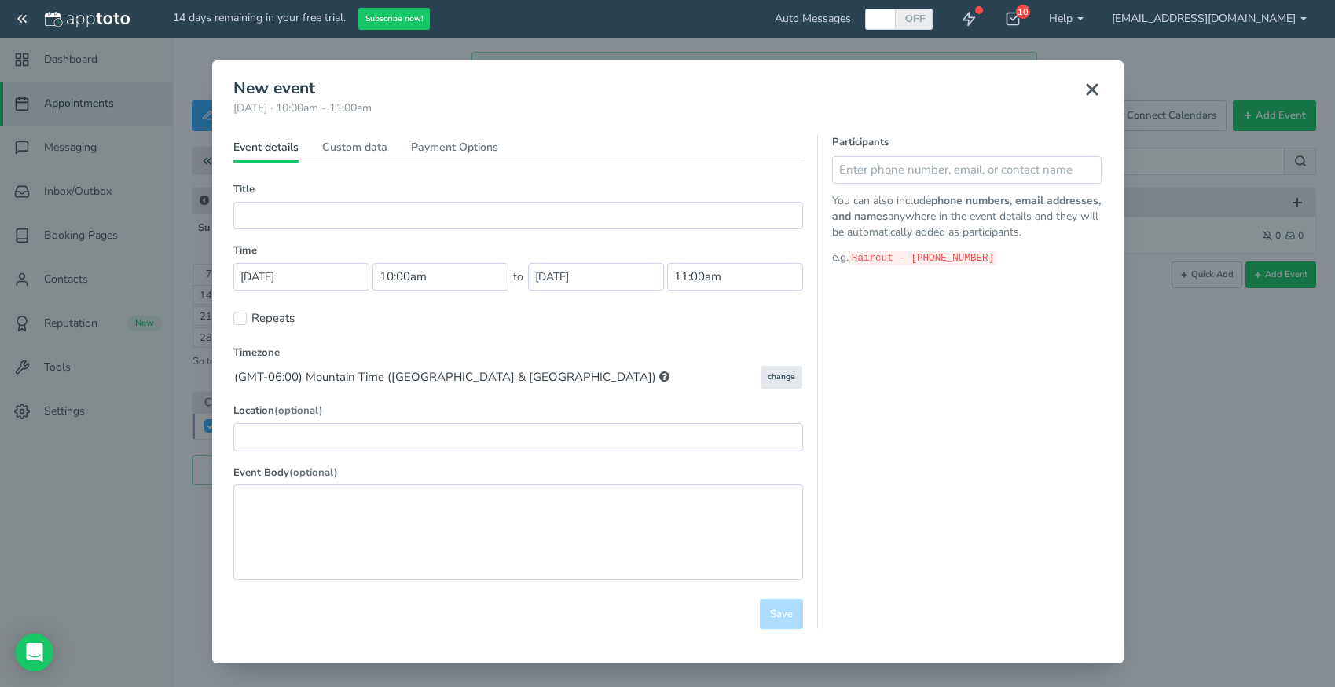
click at [1093, 87] on icon at bounding box center [1091, 89] width 19 height 19
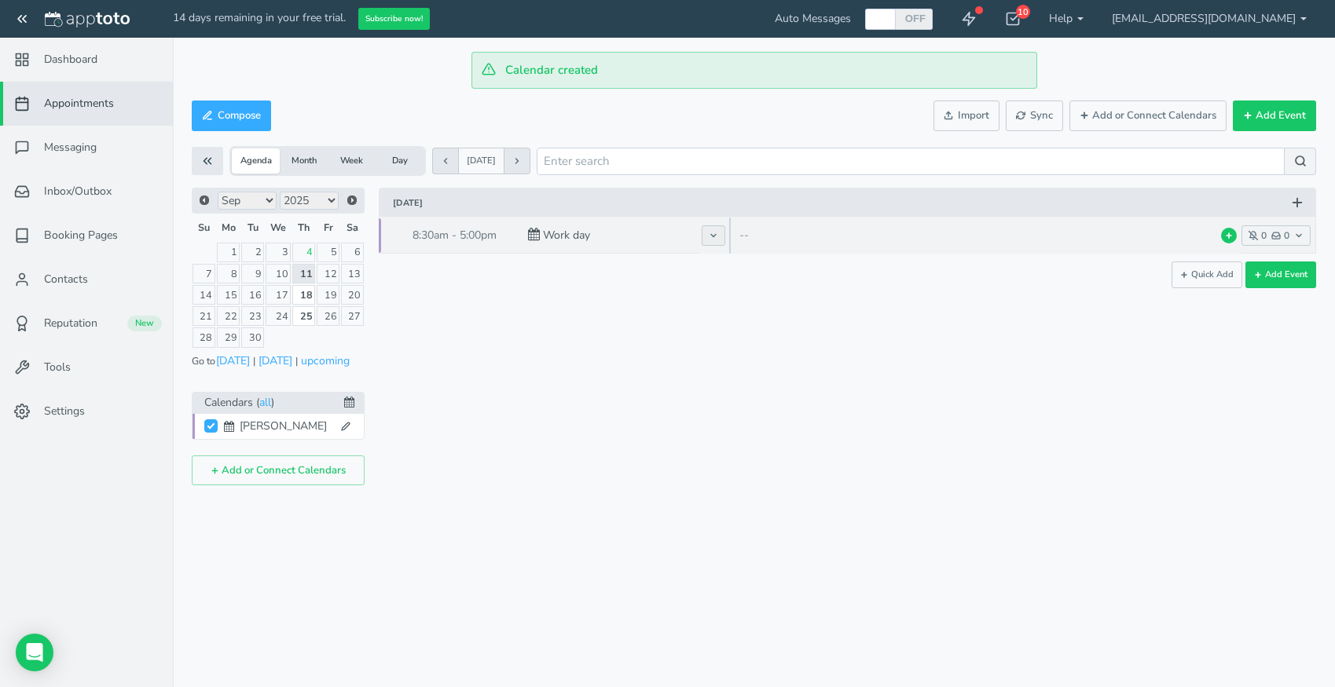
click at [712, 239] on icon at bounding box center [712, 235] width 9 height 9
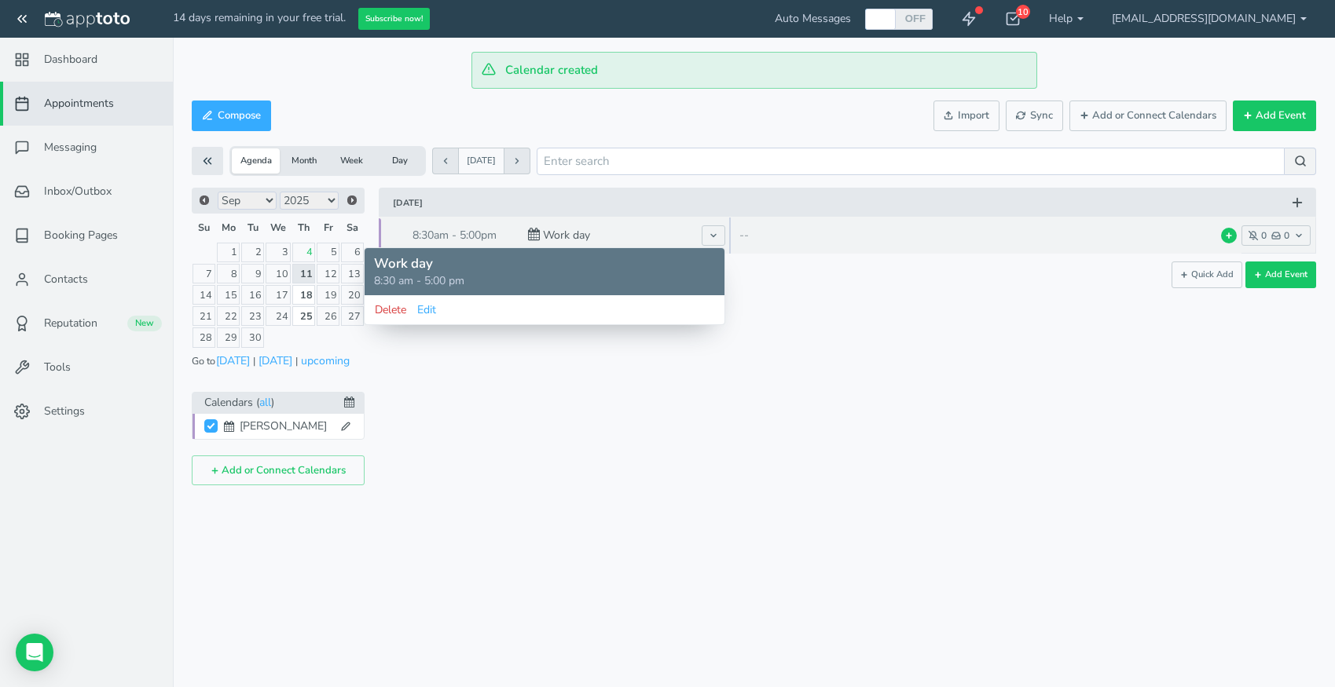
click at [397, 312] on button "Delete" at bounding box center [390, 310] width 33 height 16
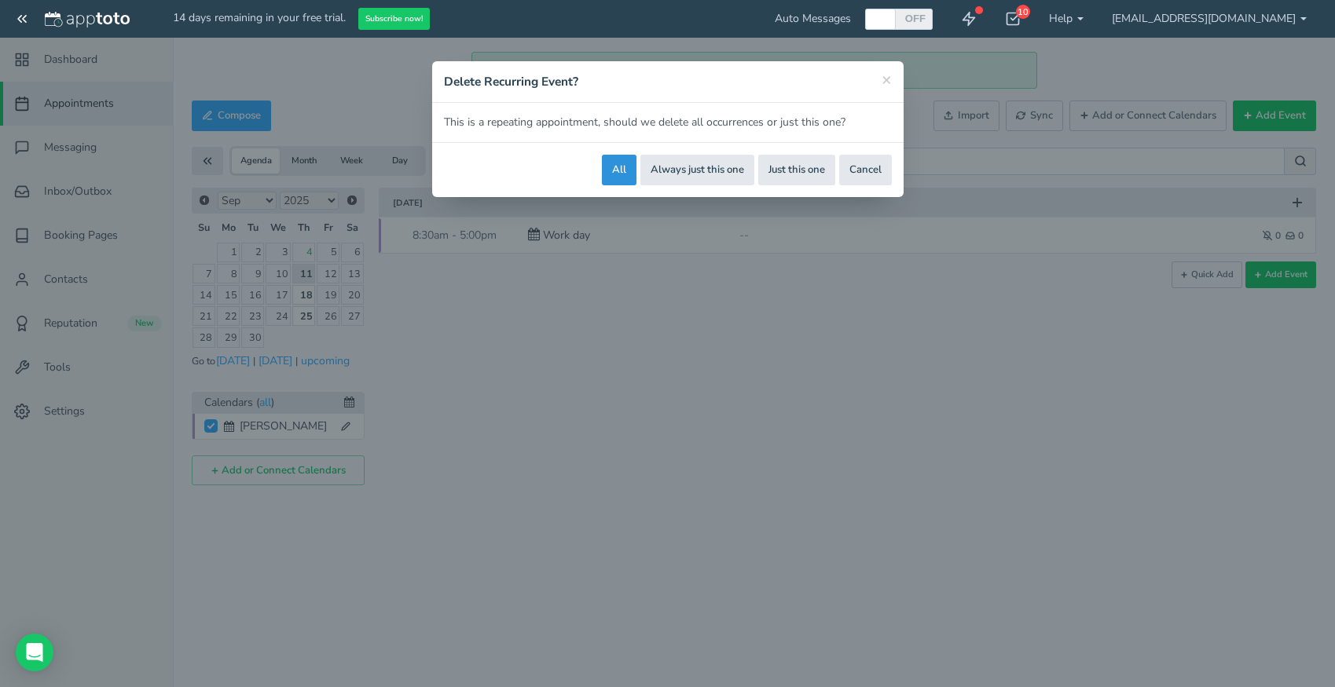
click at [625, 171] on button "All" at bounding box center [619, 170] width 35 height 31
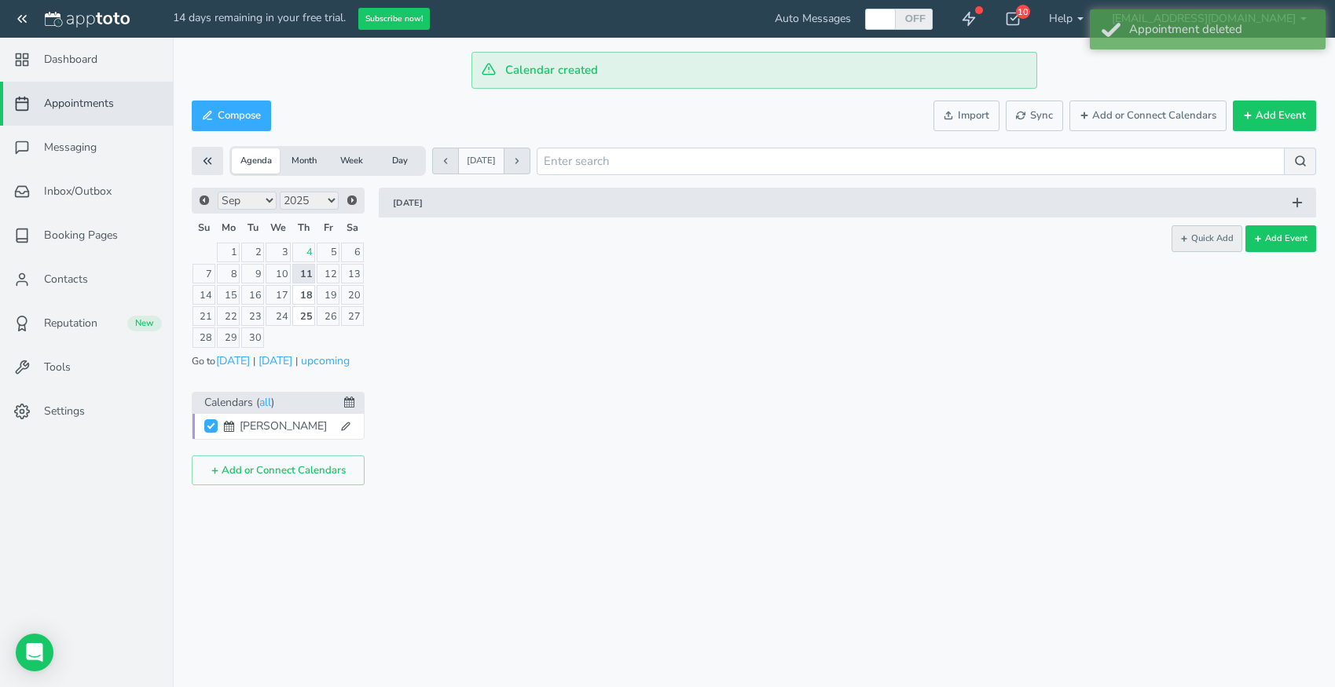
click at [1217, 247] on button "Quick Add" at bounding box center [1206, 238] width 71 height 27
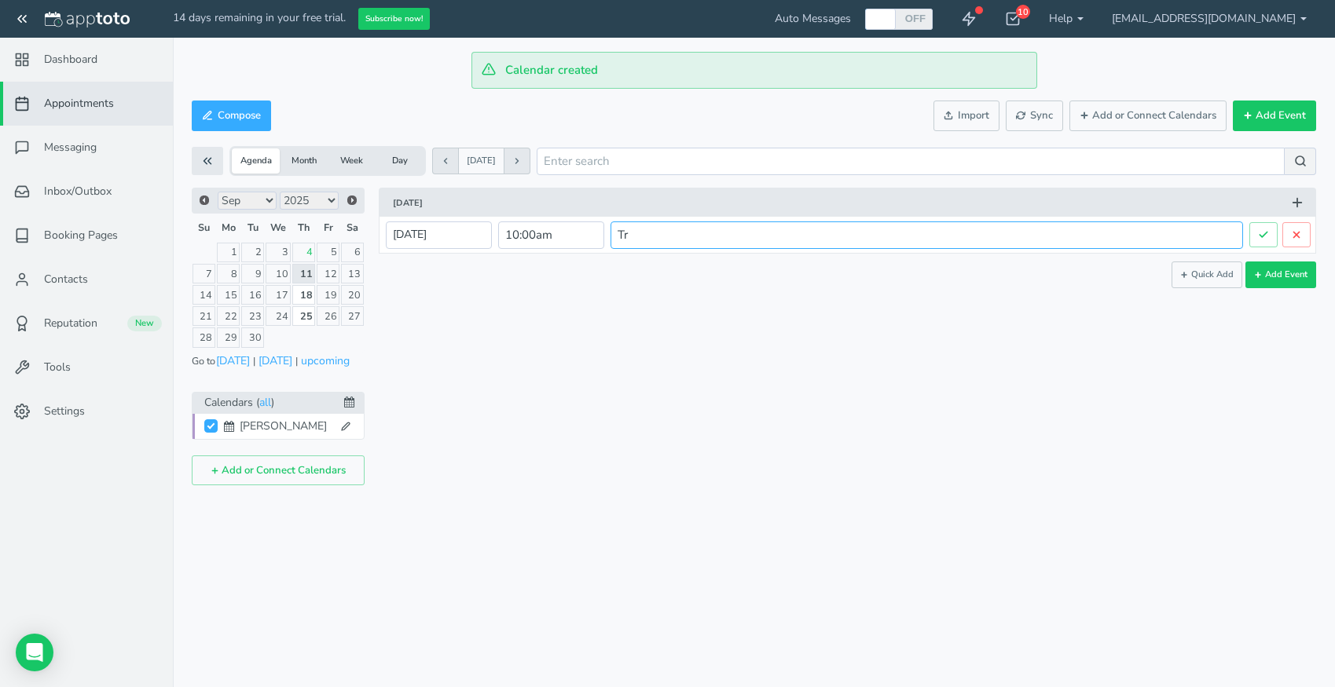
type input "T"
type input "[PERSON_NAME] 2087095371 [EMAIL_ADDRESS][DOMAIN_NAME]"
click at [564, 233] on input "10:00am" at bounding box center [551, 235] width 106 height 27
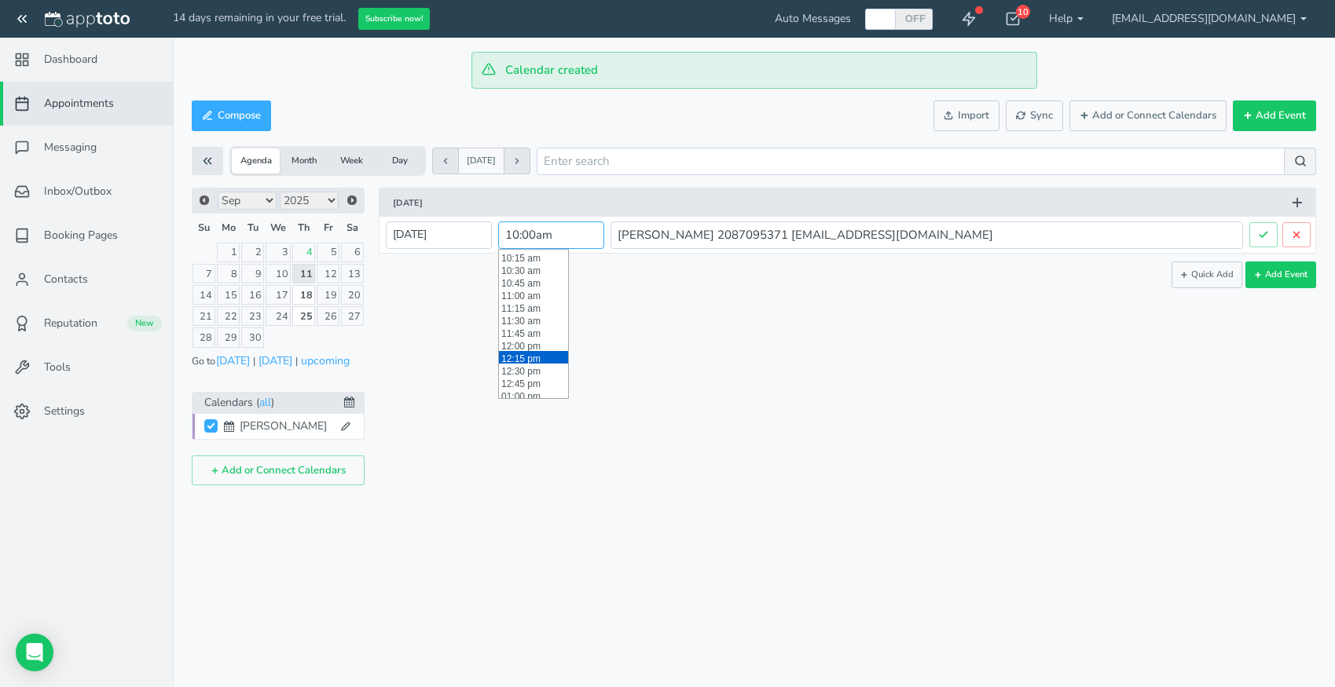
scroll to position [493, 0]
click at [671, 357] on div "× New event [DATE] · 10:00am - 11:00am Public reschedule link Event details Cus…" at bounding box center [839, 337] width 951 height 298
